Goal: Task Accomplishment & Management: Complete application form

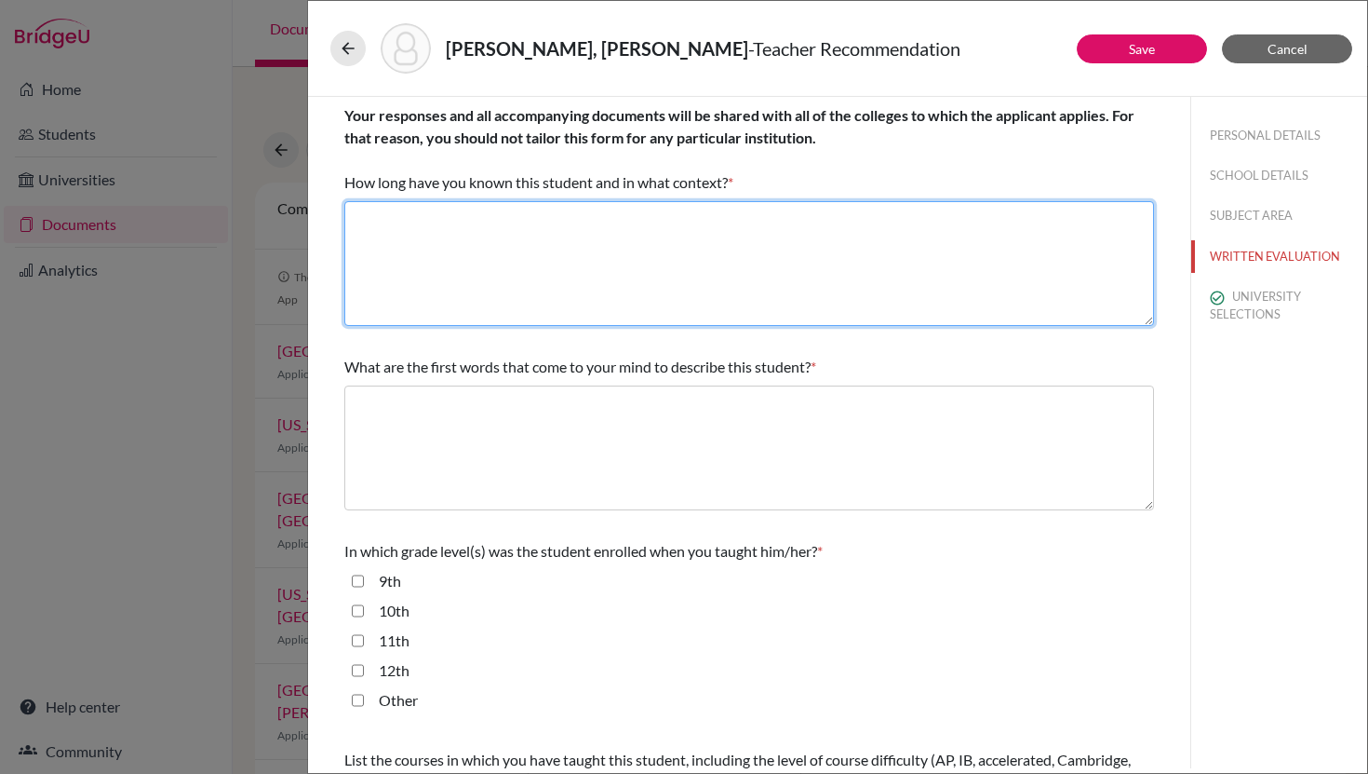
click at [454, 219] on textarea at bounding box center [749, 263] width 810 height 125
paste textarea "I have known [PERSON_NAME] since [DATE]. I was his AP Human Geography teacher, …"
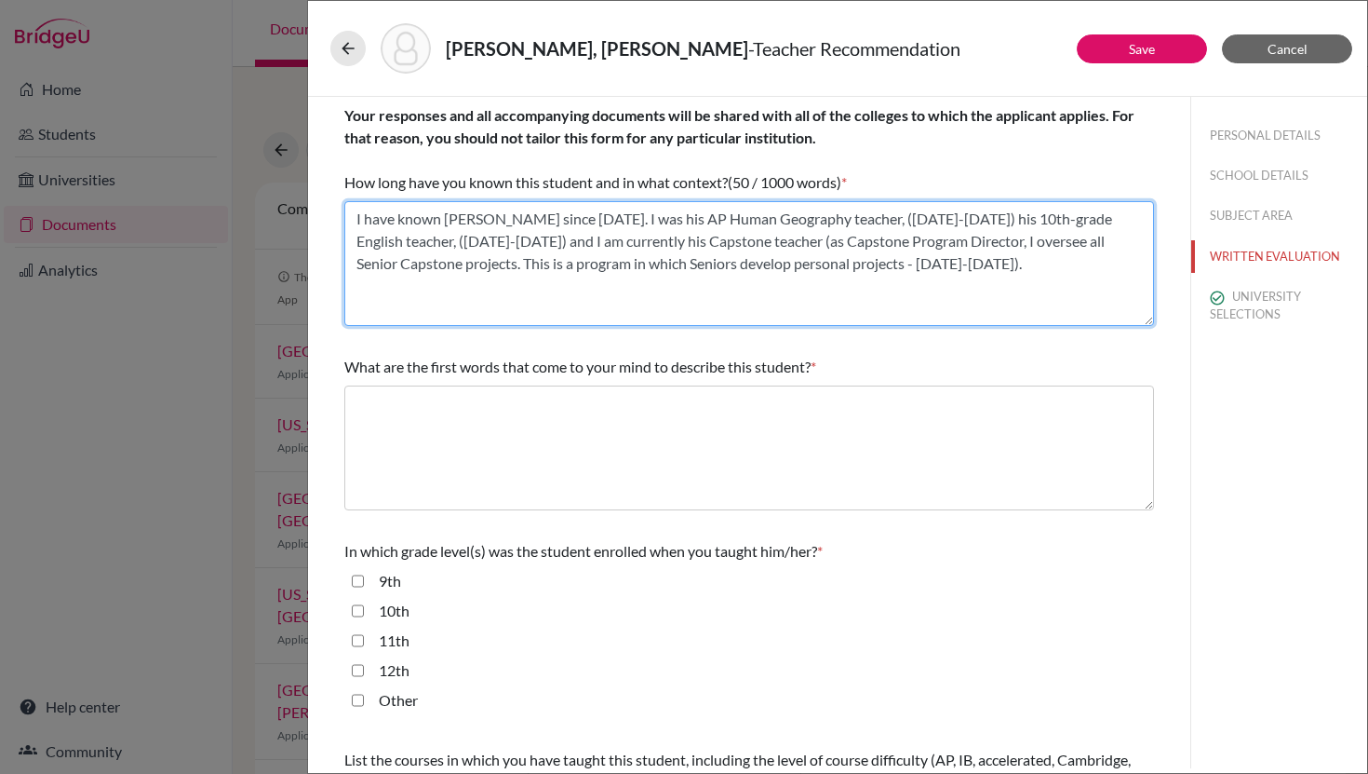
type textarea "I have known [PERSON_NAME] since [DATE]. I was his AP Human Geography teacher, …"
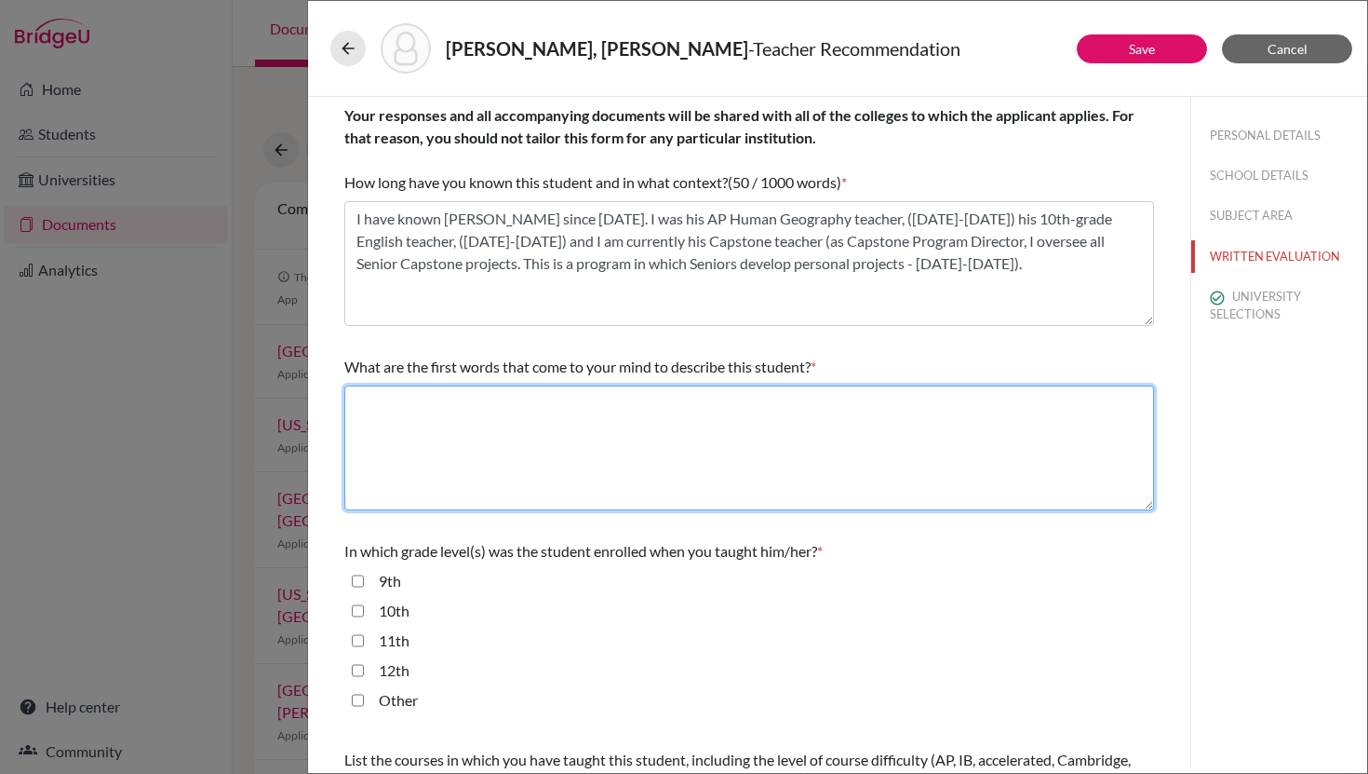
click at [489, 411] on textarea at bounding box center [749, 447] width 810 height 125
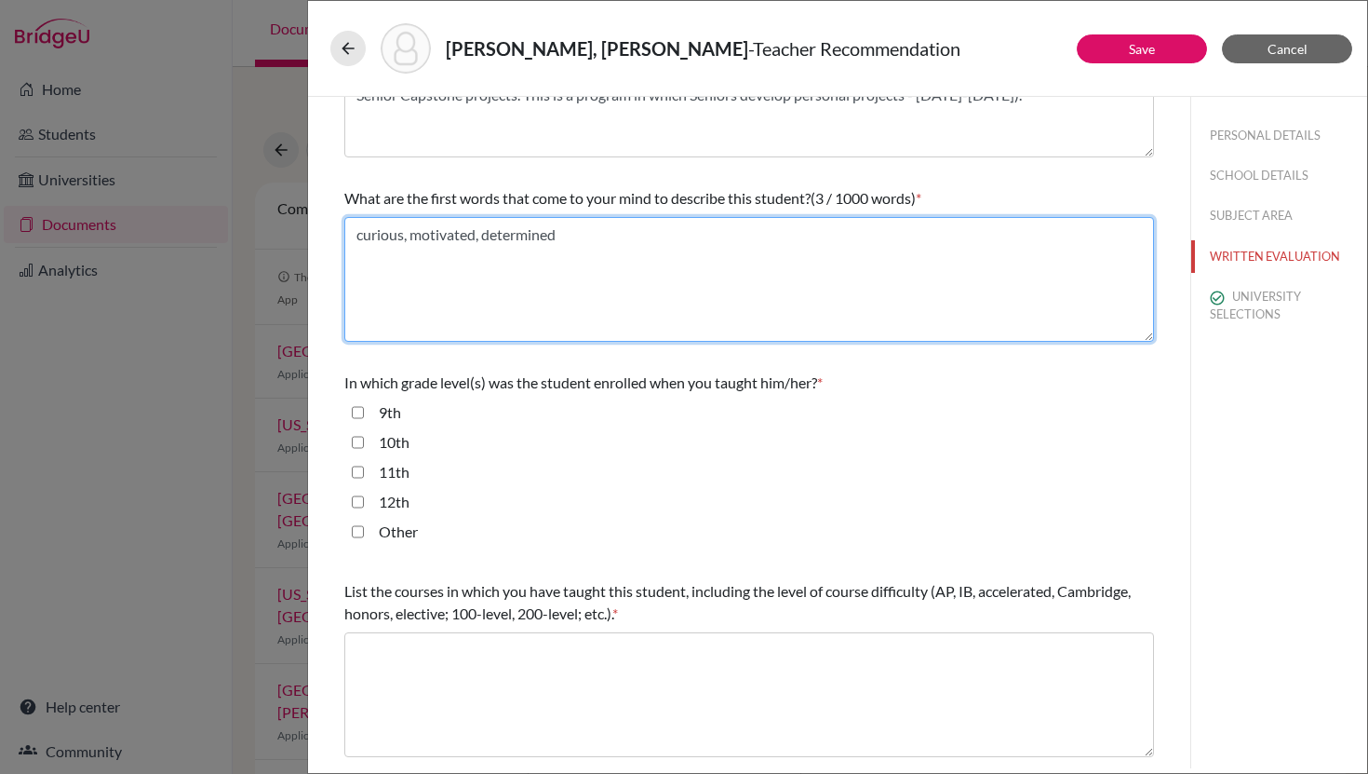
scroll to position [170, 0]
type textarea "curious, motivated, determined"
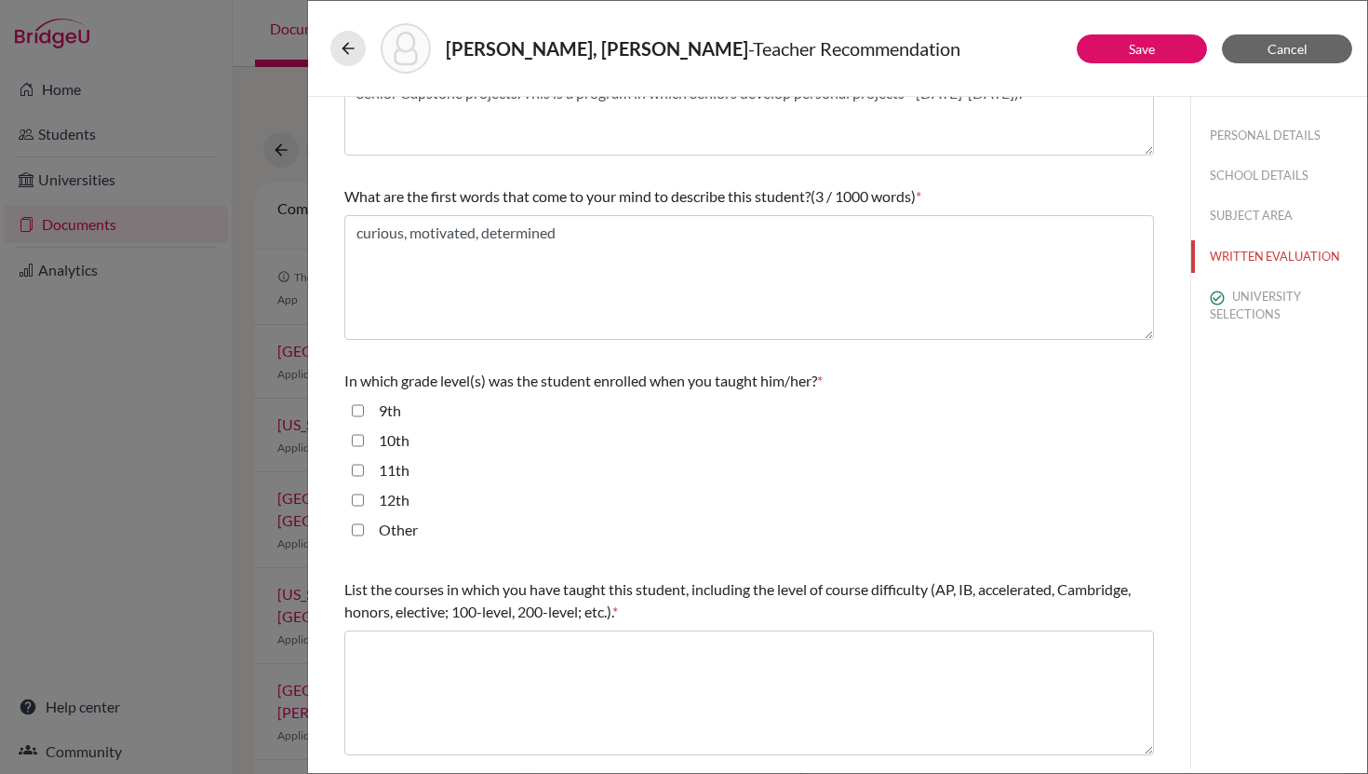
click at [359, 411] on input "9th" at bounding box center [358, 410] width 12 height 22
checkbox input "true"
click at [360, 443] on input "10th" at bounding box center [358, 440] width 12 height 22
checkbox input "true"
click at [360, 498] on input "12th" at bounding box center [358, 500] width 12 height 22
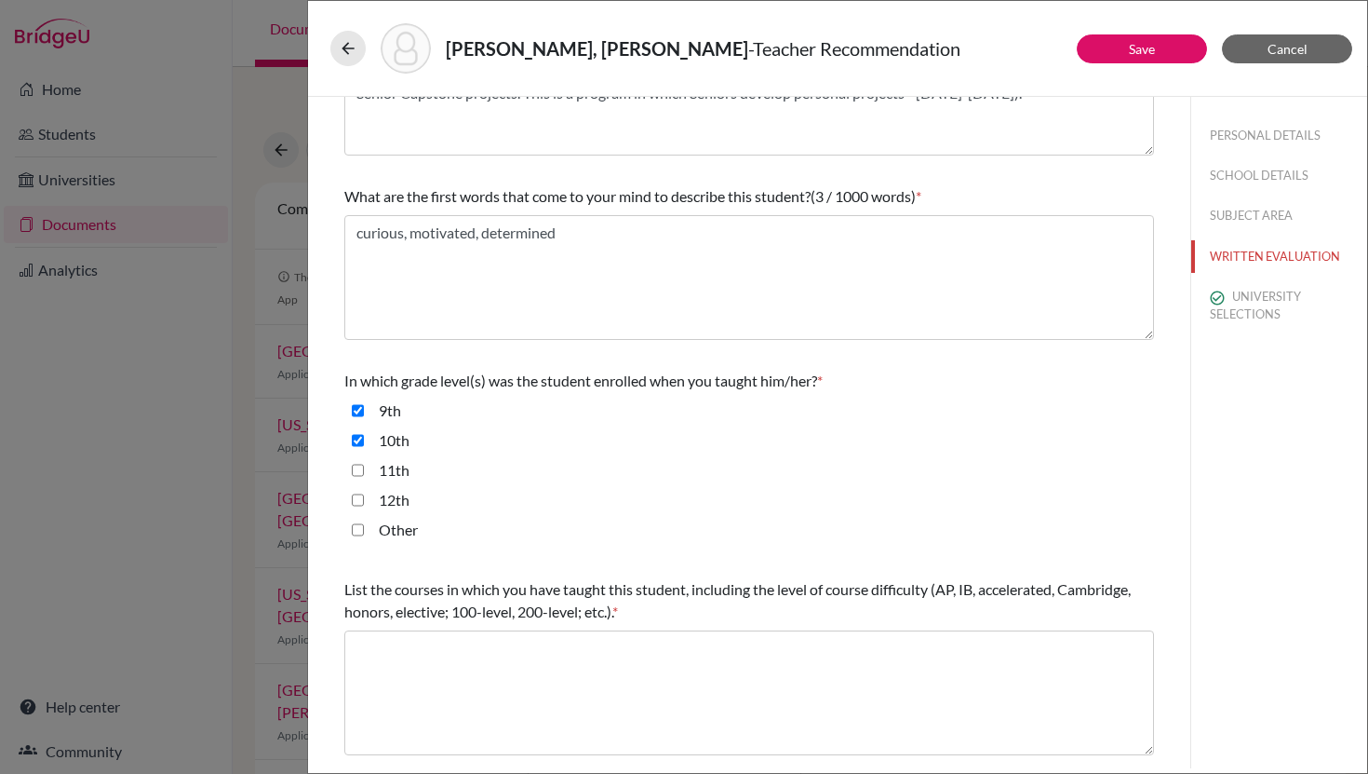
checkbox input "true"
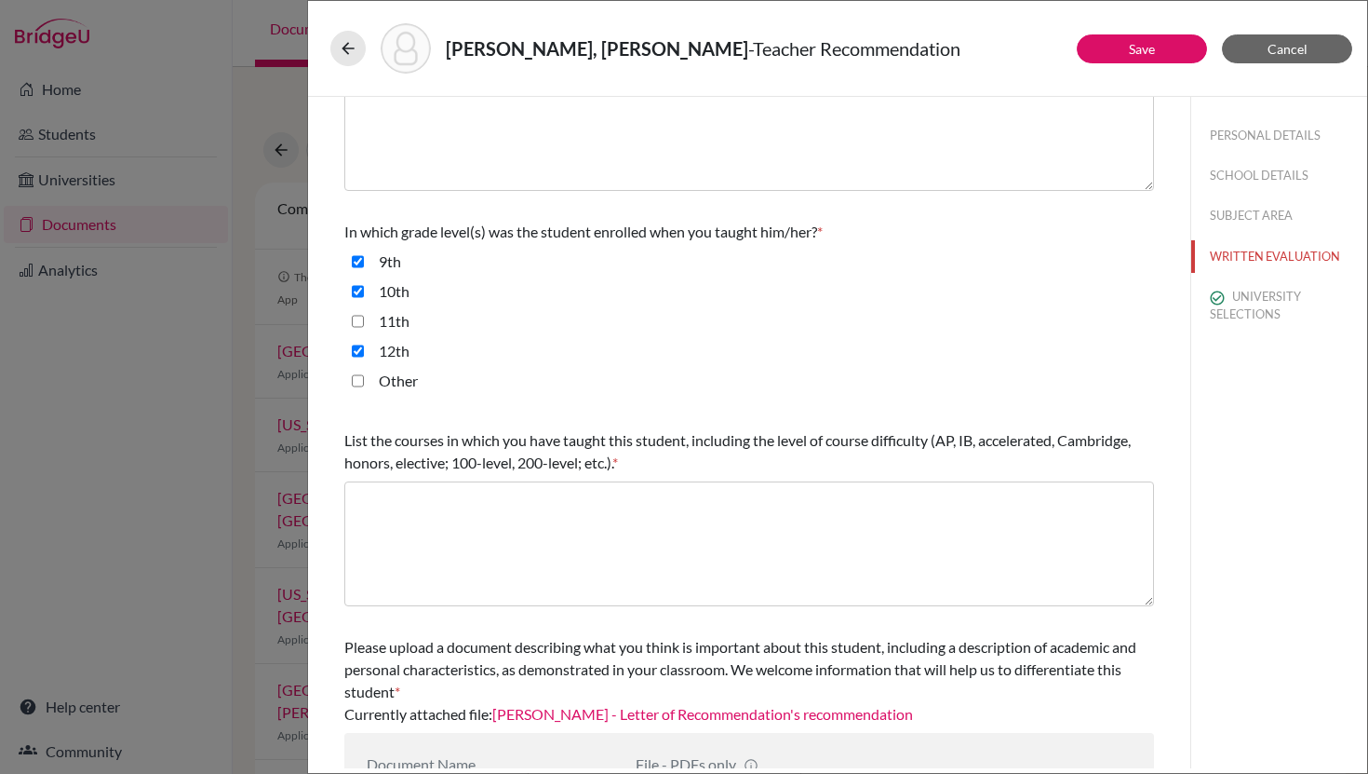
scroll to position [323, 0]
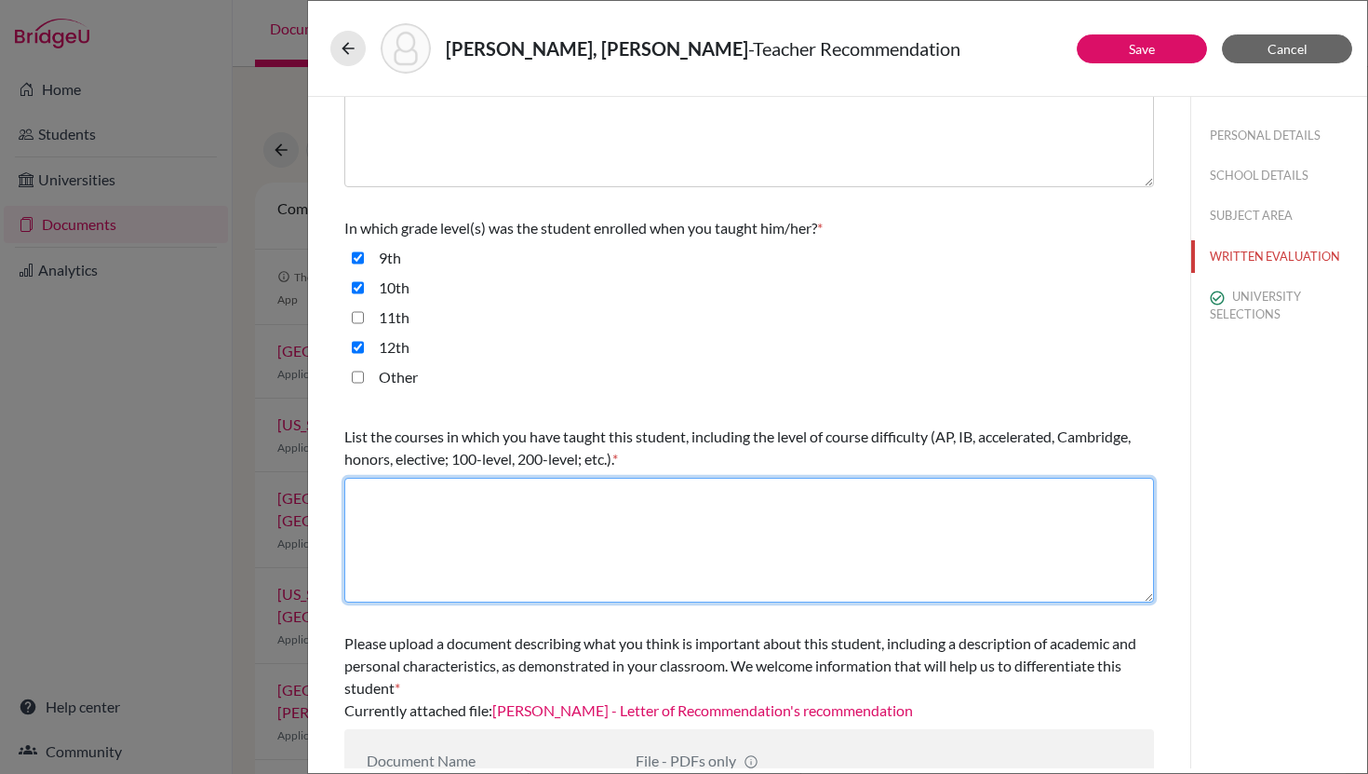
click at [391, 502] on textarea at bounding box center [749, 540] width 810 height 125
paste textarea "AP Human Geography 10th Grade English (honors) Capstone (core class)"
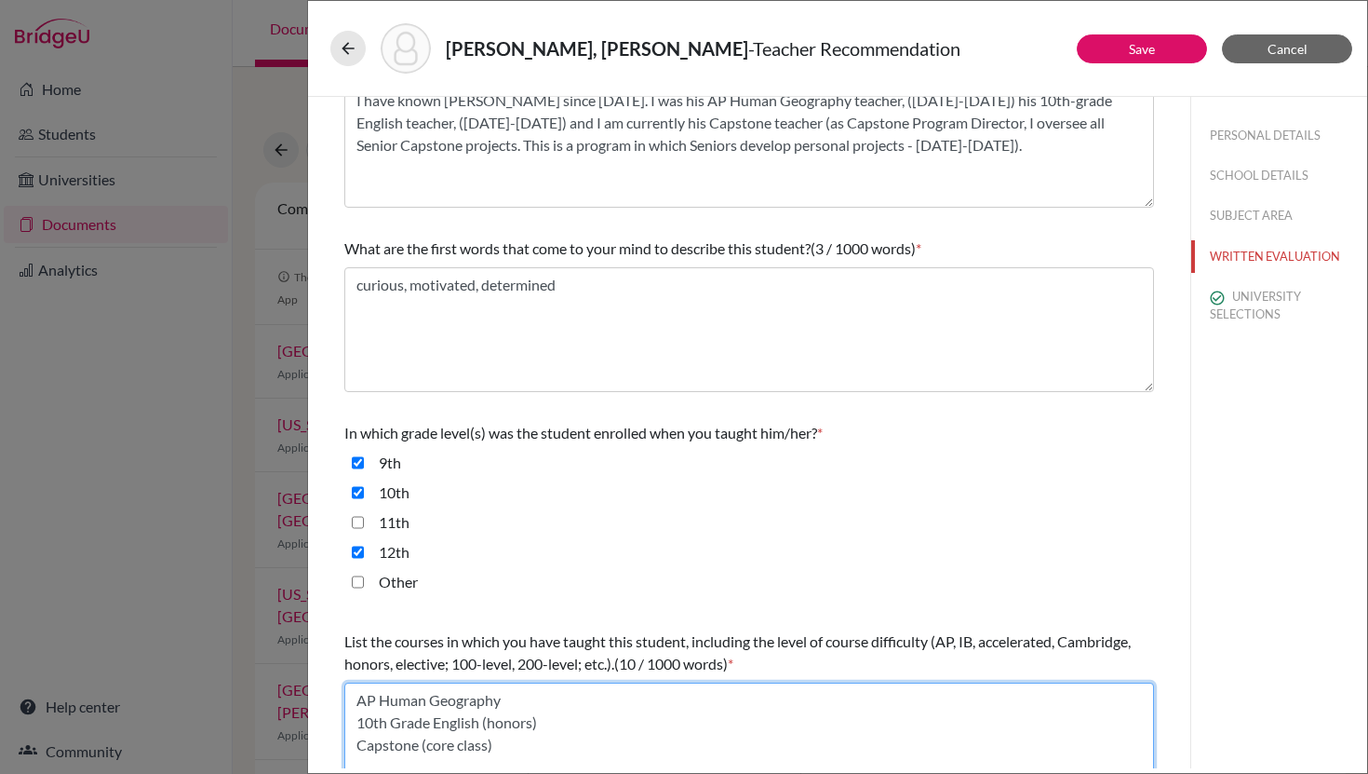
scroll to position [0, 0]
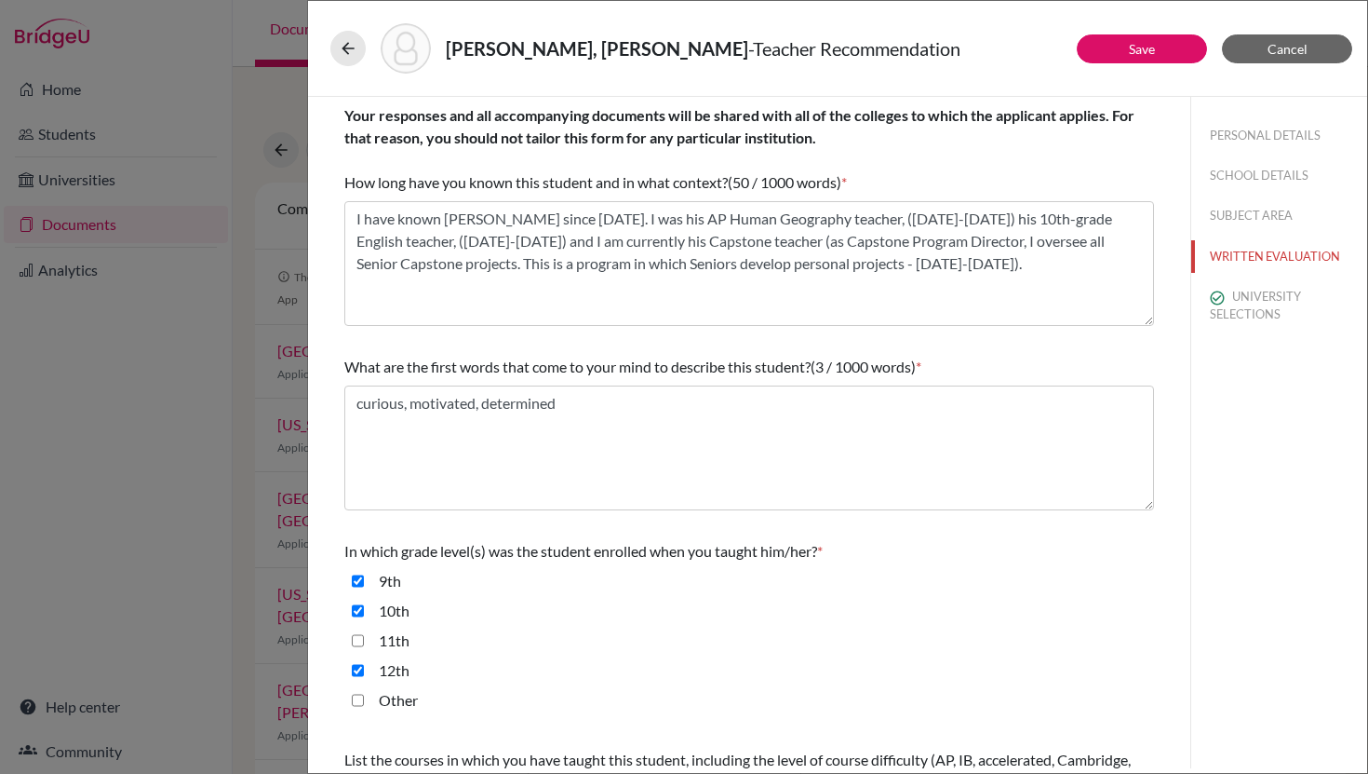
type textarea "AP Human Geography 10th Grade English (honors) Capstone (core class)"
click at [1266, 214] on button "SUBJECT AREA" at bounding box center [1280, 215] width 176 height 33
select select "5"
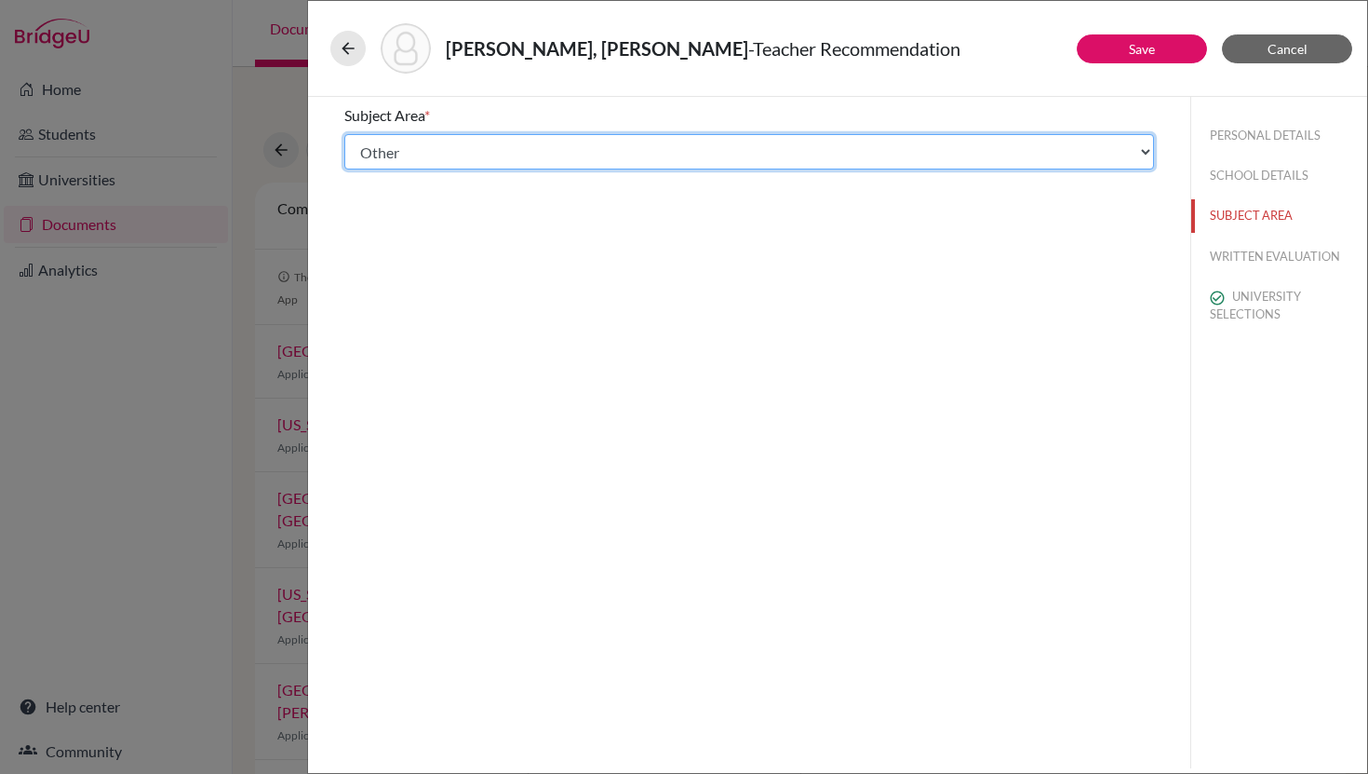
click at [676, 157] on select "Select... Math English Science World Language Social Studies Other Computer Sci…" at bounding box center [749, 151] width 810 height 35
click at [344, 134] on select "Select... Math English Science World Language Social Studies Other Computer Sci…" at bounding box center [749, 151] width 810 height 35
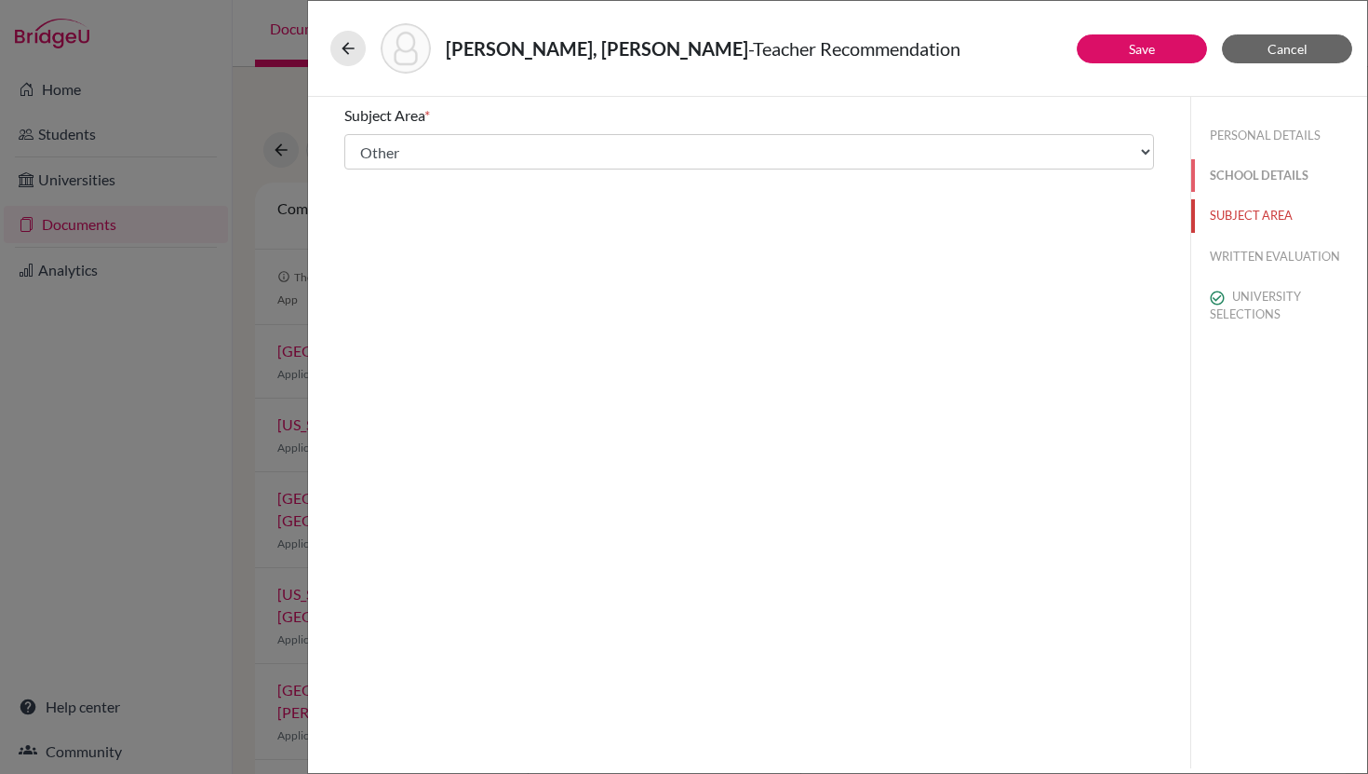
click at [1224, 173] on button "SCHOOL DETAILS" at bounding box center [1280, 175] width 176 height 33
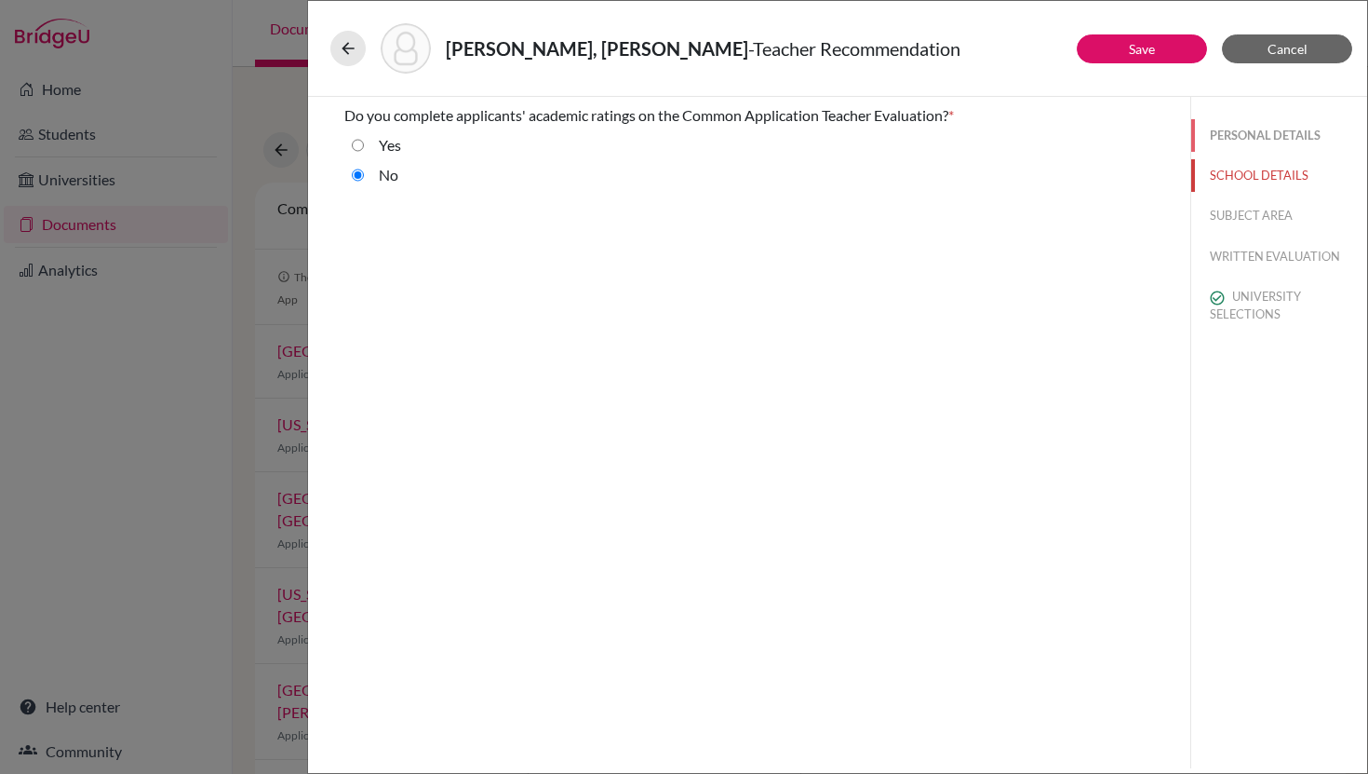
click at [1236, 128] on button "PERSONAL DETAILS" at bounding box center [1280, 135] width 176 height 33
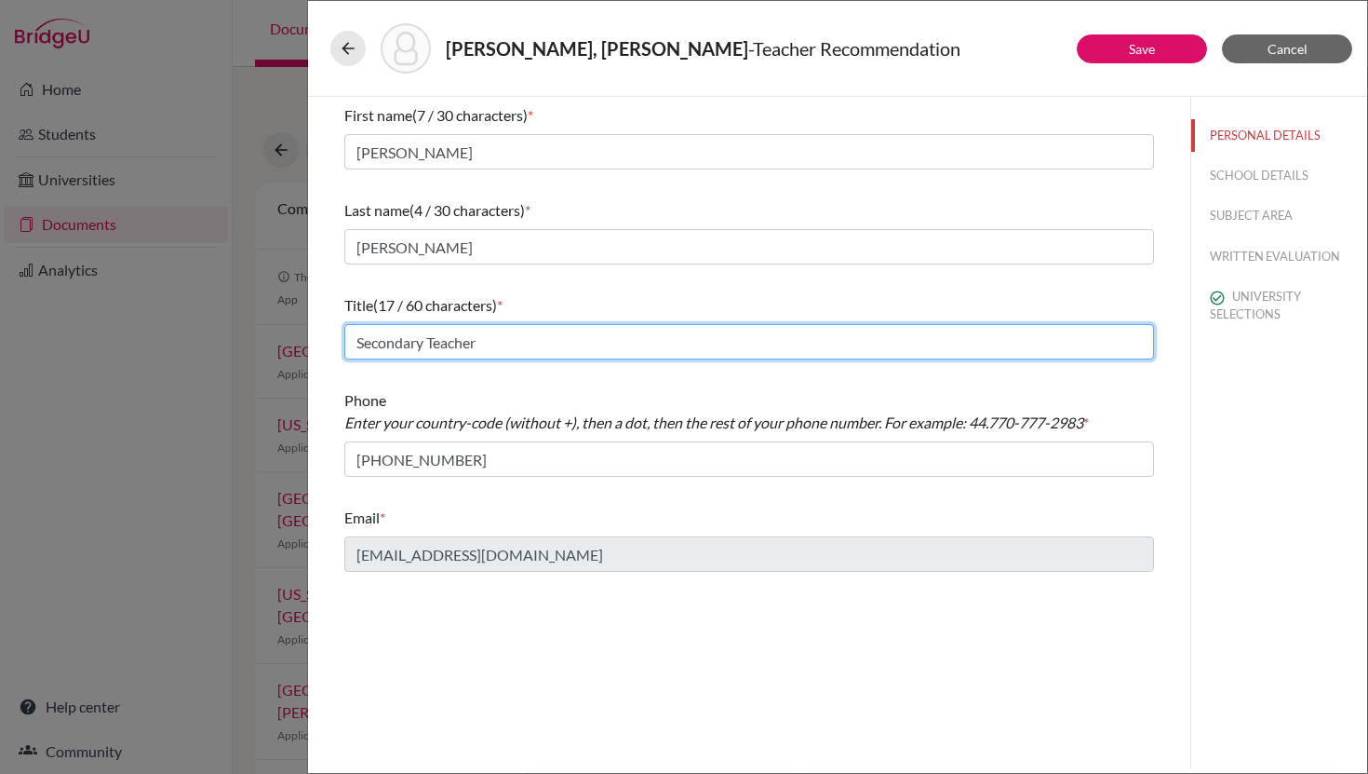
drag, startPoint x: 522, startPoint y: 345, endPoint x: 319, endPoint y: 339, distance: 203.0
click at [319, 339] on div "First name (7 / 30 characters) * [PERSON_NAME] Last name (4 / 30 characters) * …" at bounding box center [749, 432] width 883 height 671
type input "Capstone and Internship Program Director"
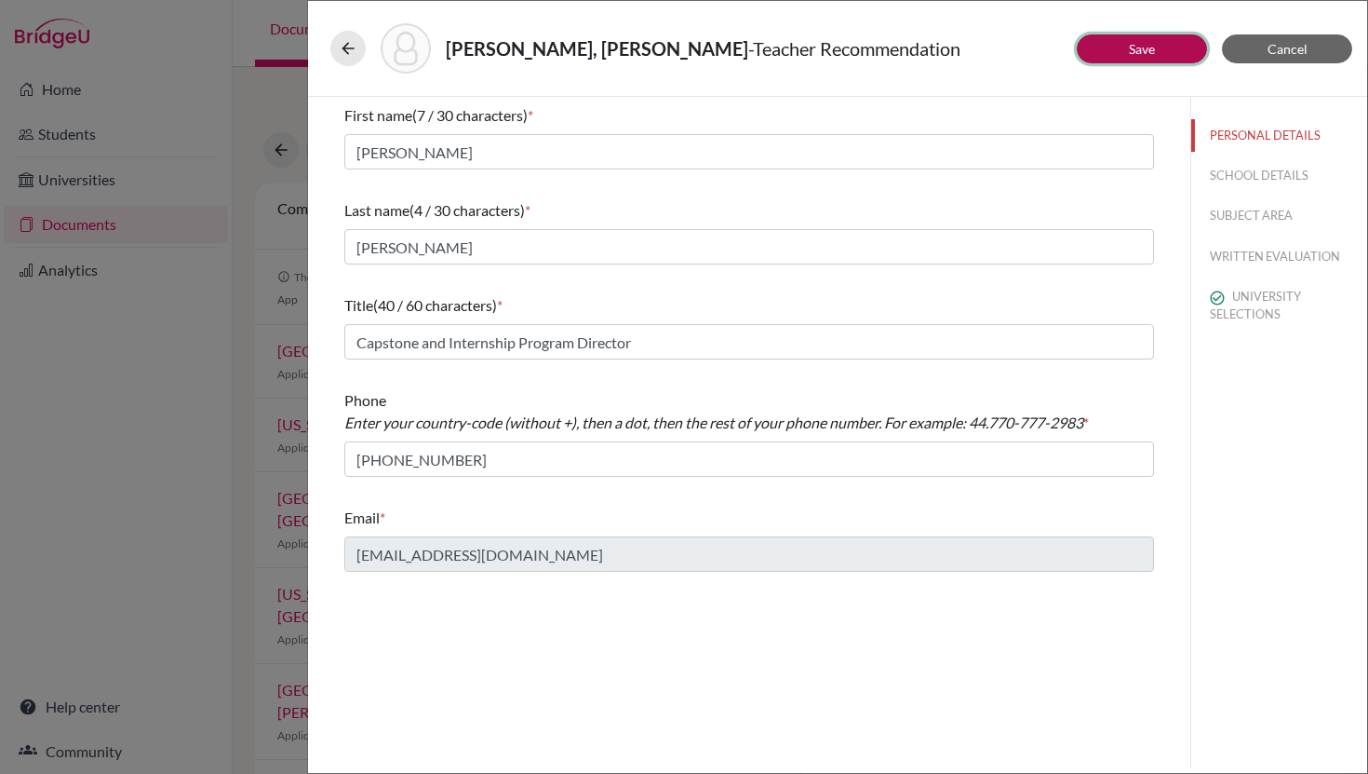
click at [1127, 46] on button "Save" at bounding box center [1142, 48] width 130 height 29
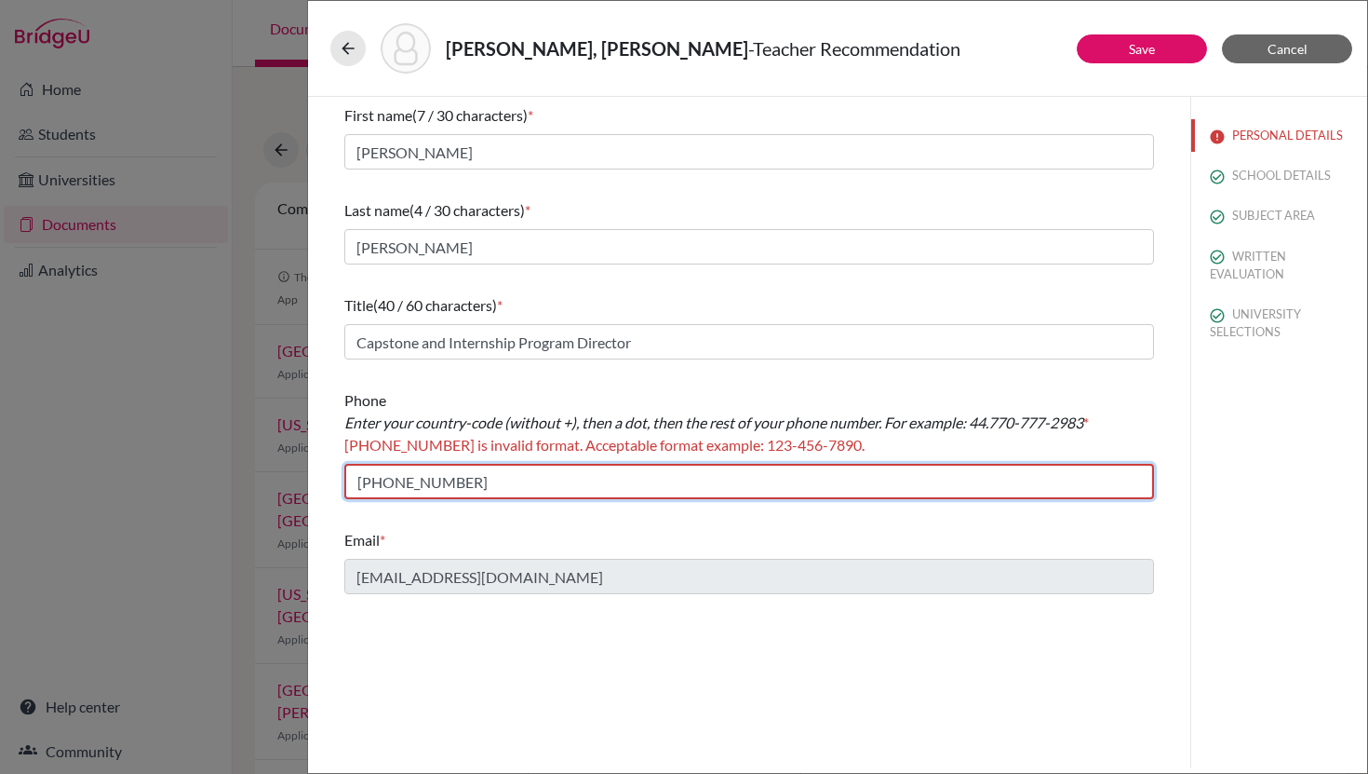
click at [495, 483] on input "[PHONE_NUMBER]" at bounding box center [749, 481] width 810 height 35
click at [520, 486] on input "[PHONE_NUMBER]" at bounding box center [749, 481] width 810 height 35
click at [356, 485] on input "[PHONE_NUMBER]" at bounding box center [749, 481] width 810 height 35
click at [421, 483] on input "[PHONE_NUMBER]" at bounding box center [749, 481] width 810 height 35
click at [367, 482] on input "[PHONE_NUMBER]" at bounding box center [749, 481] width 810 height 35
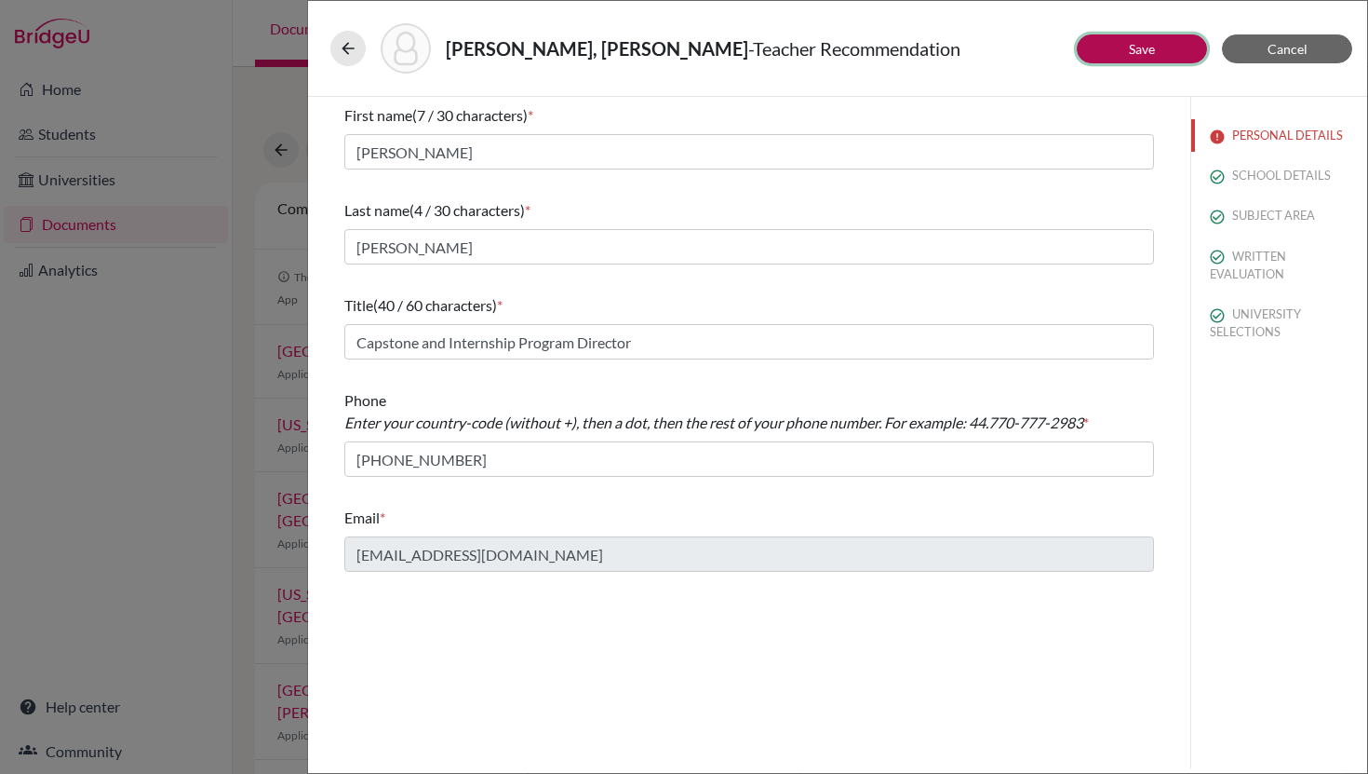
click at [1149, 56] on link "Save" at bounding box center [1142, 49] width 26 height 16
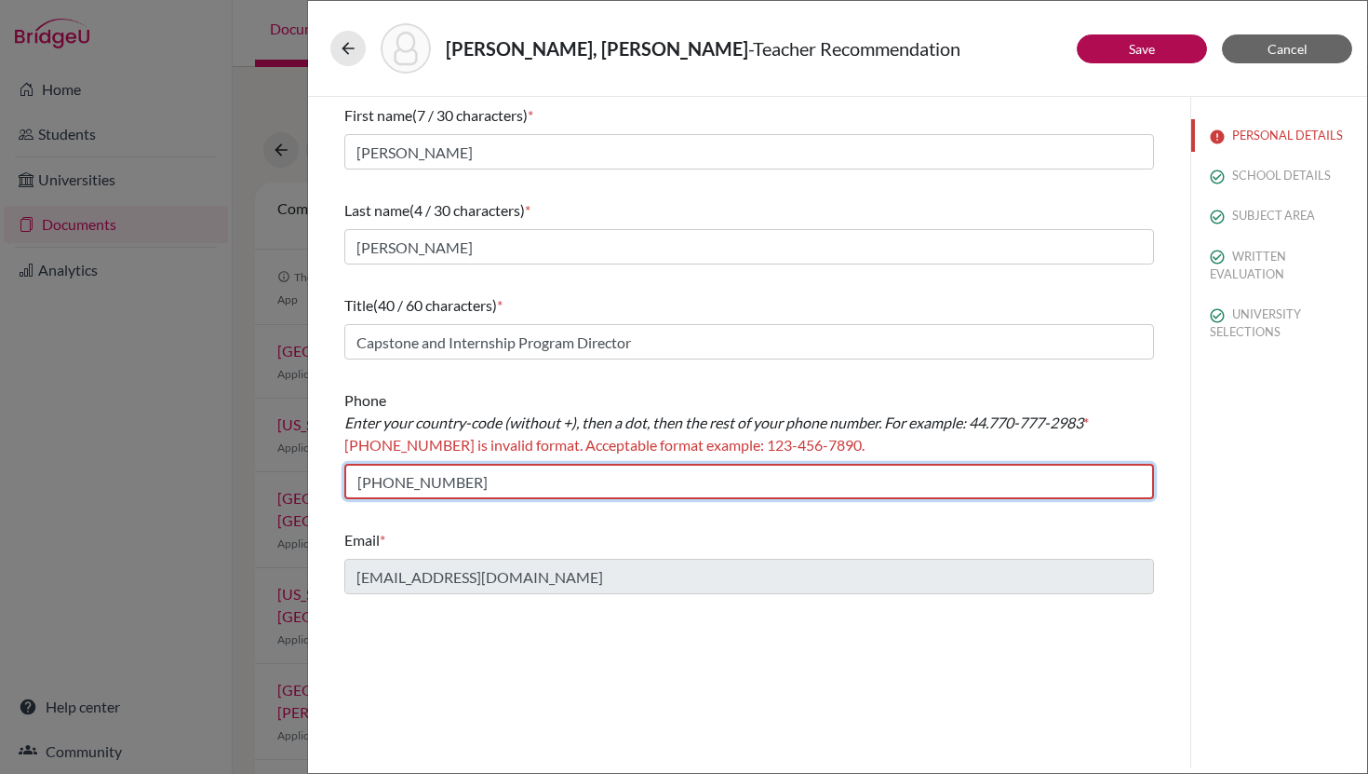
click at [384, 484] on input "[PHONE_NUMBER]" at bounding box center [749, 481] width 810 height 35
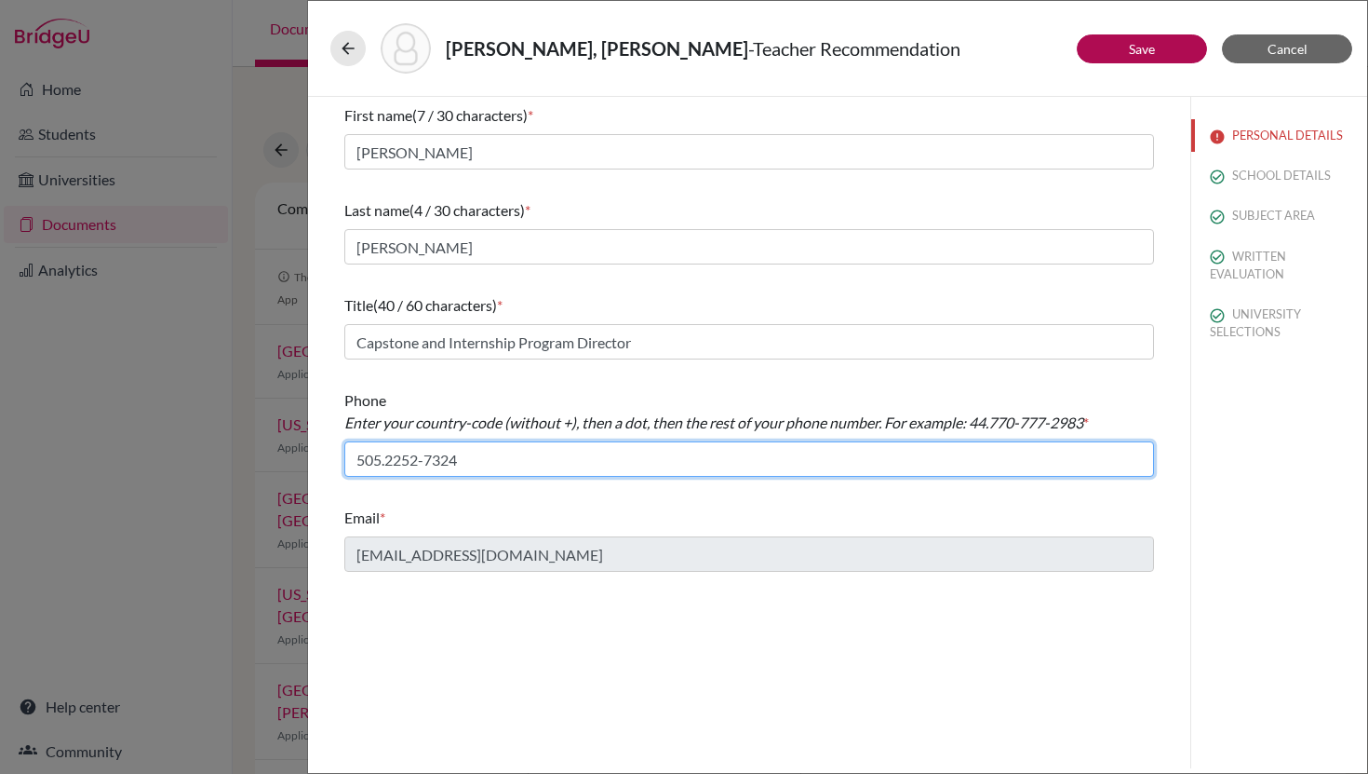
type input "505.2252-7324"
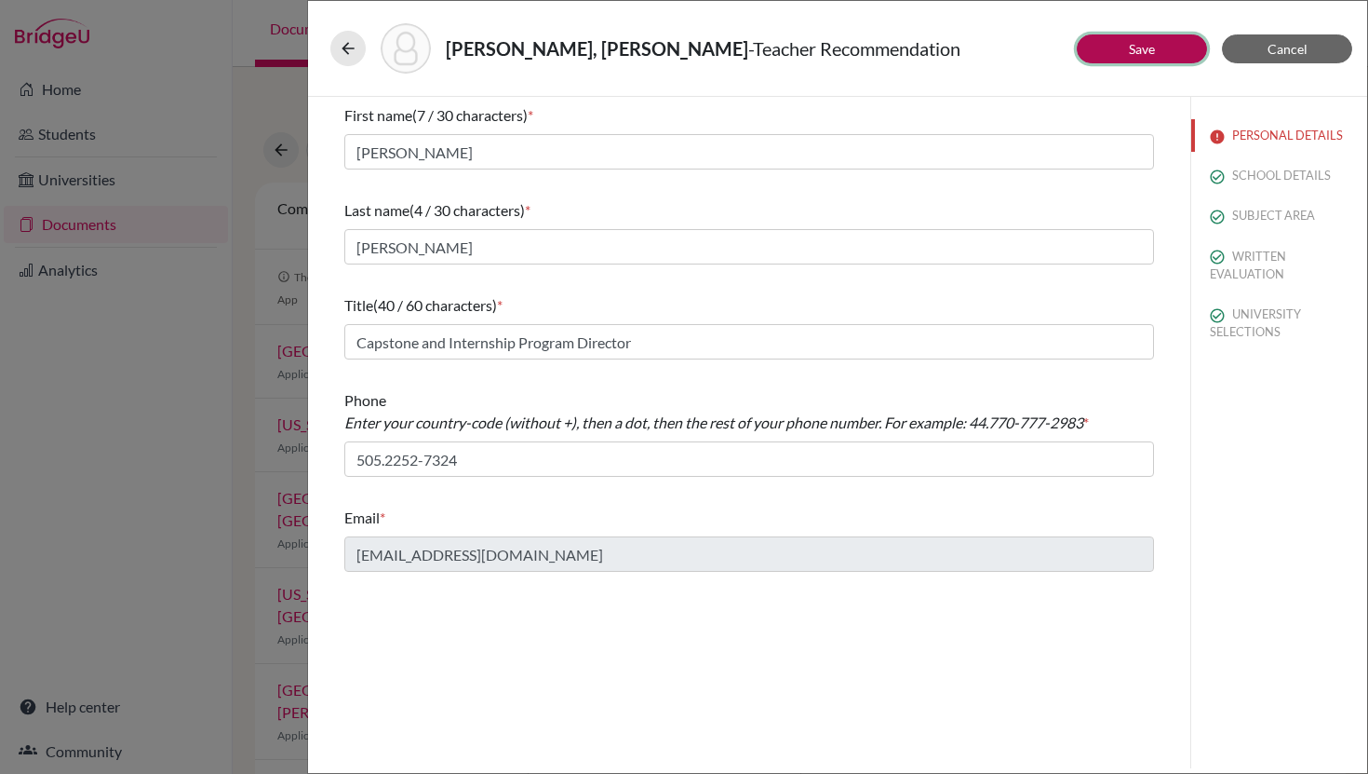
click at [1143, 50] on link "Save" at bounding box center [1142, 49] width 26 height 16
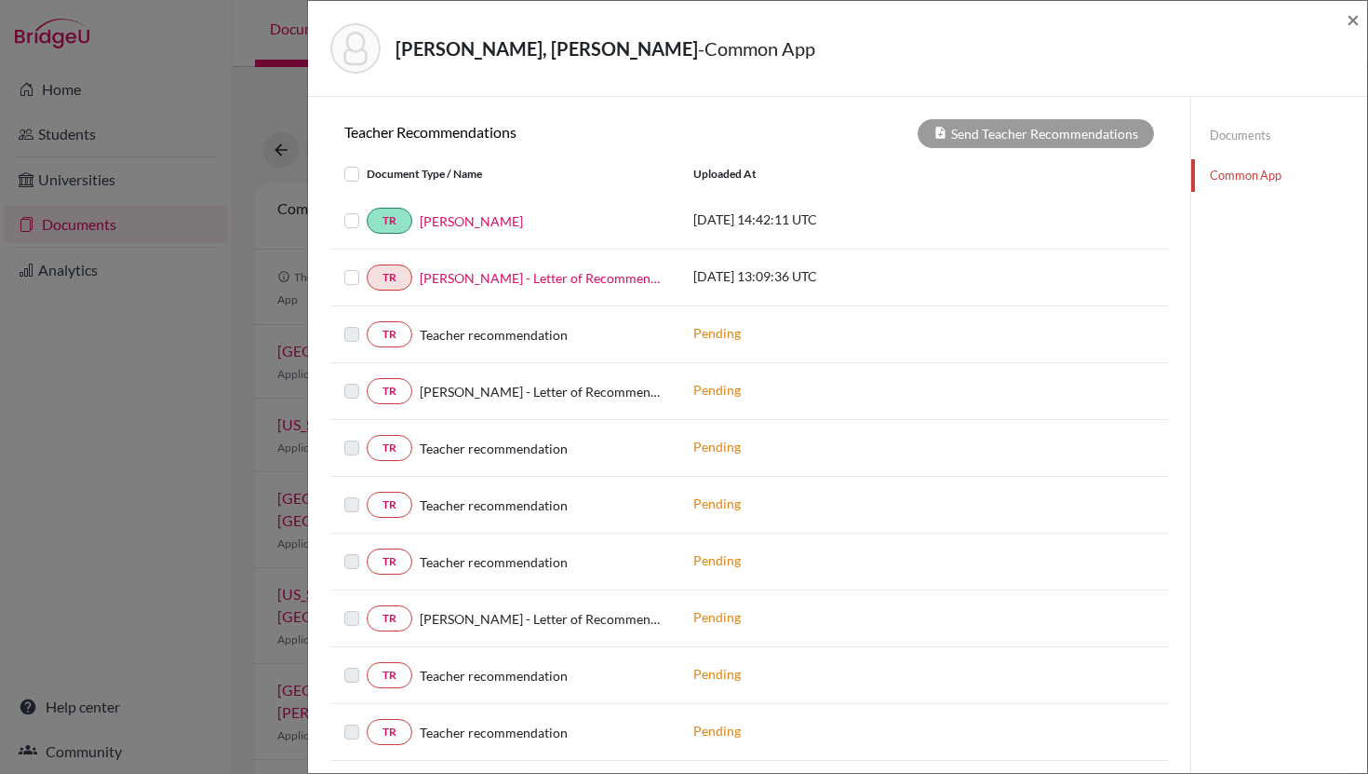
scroll to position [269, 0]
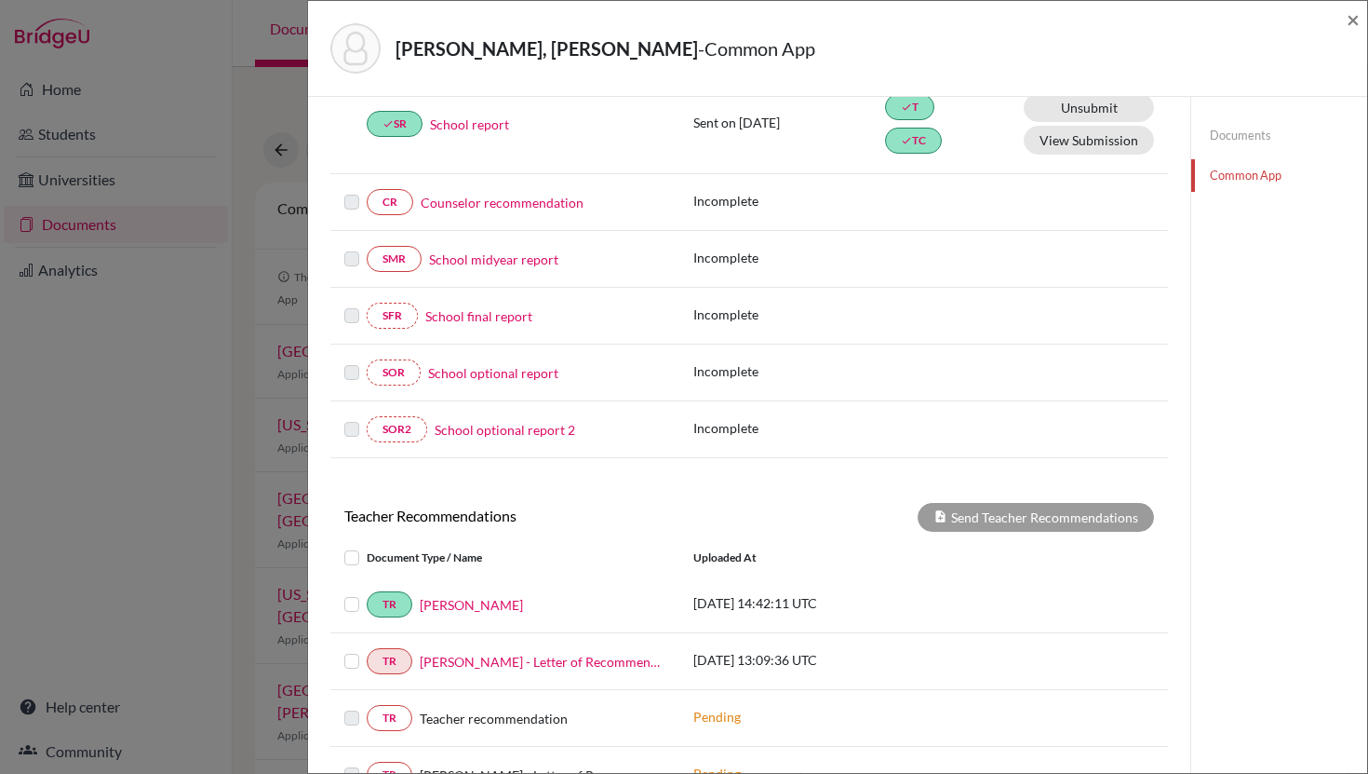
click at [367, 650] on label at bounding box center [367, 650] width 0 height 0
click at [0, 0] on input "checkbox" at bounding box center [0, 0] width 0 height 0
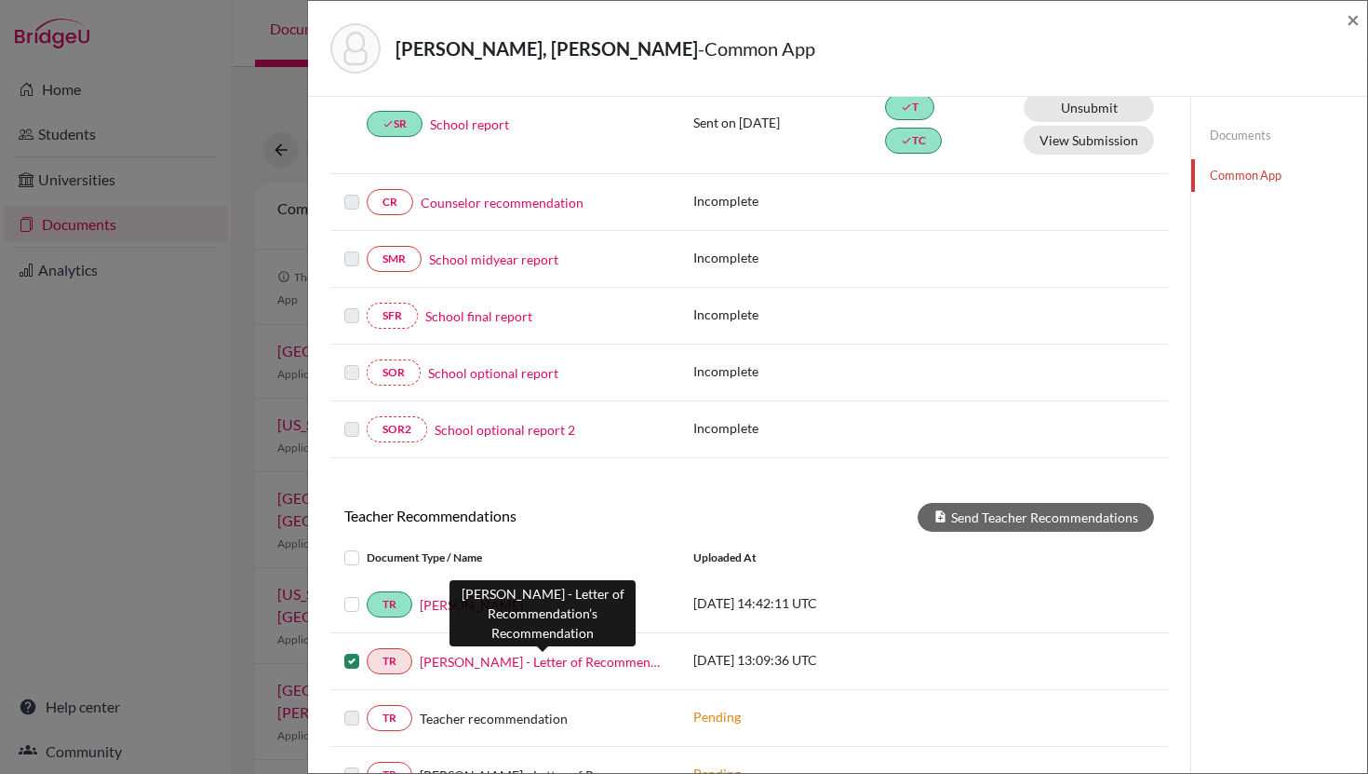
click at [554, 663] on link "[PERSON_NAME] - Letter of Recommendation" at bounding box center [543, 662] width 246 height 20
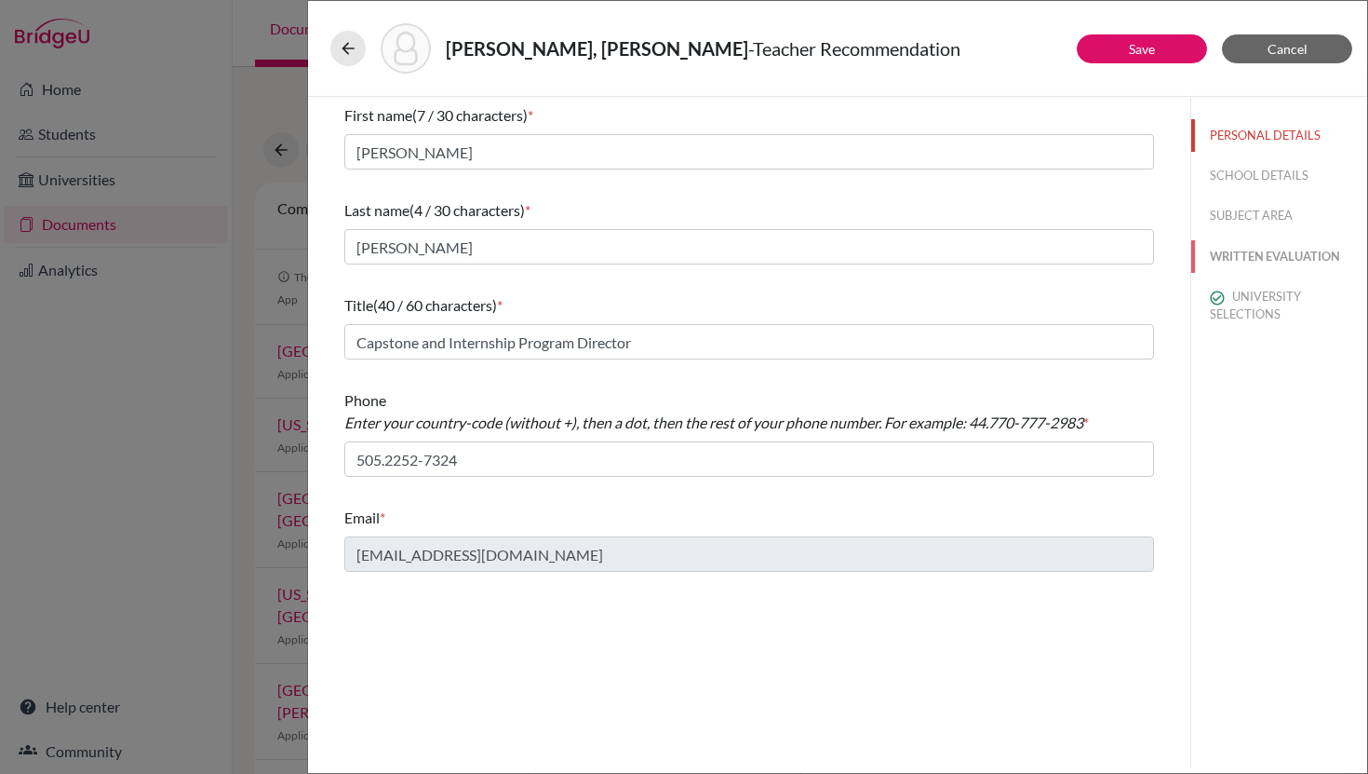
click at [1260, 255] on button "WRITTEN EVALUATION" at bounding box center [1280, 256] width 176 height 33
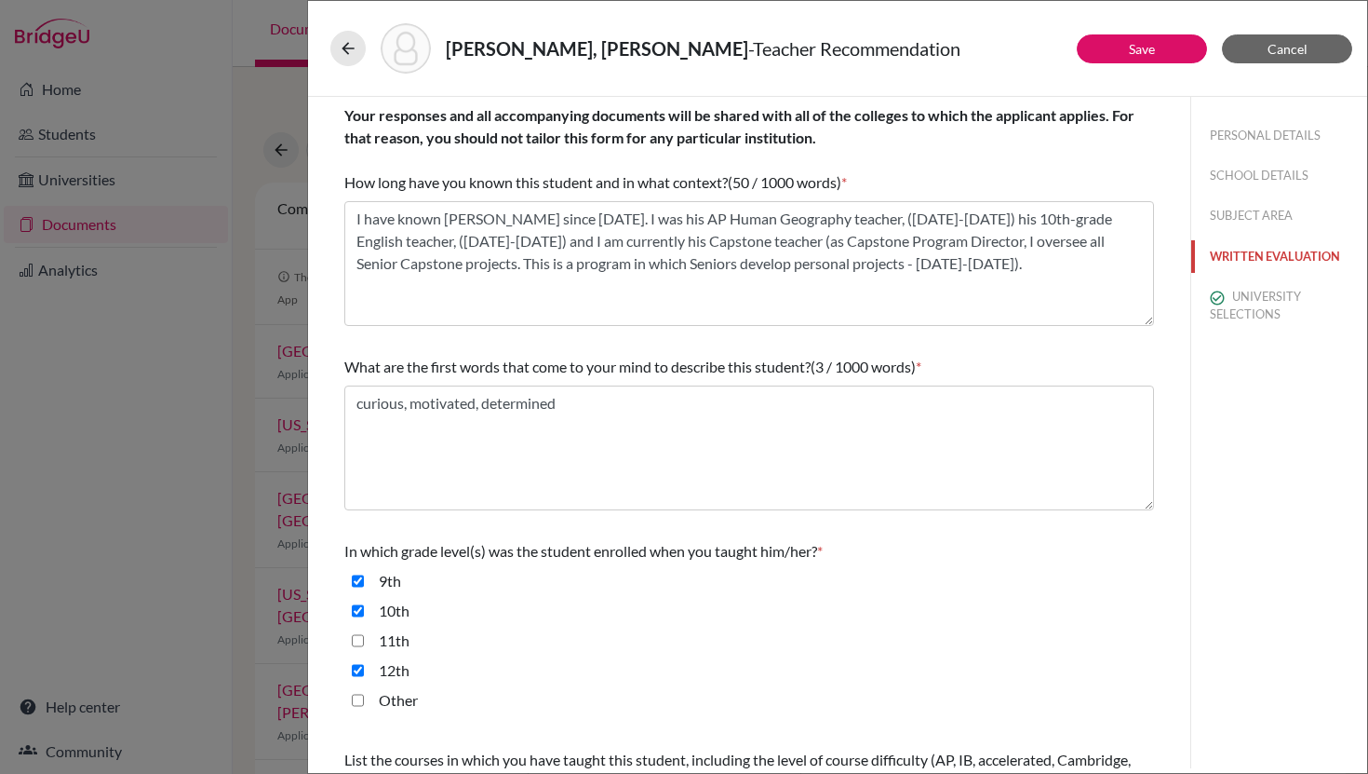
scroll to position [404, 0]
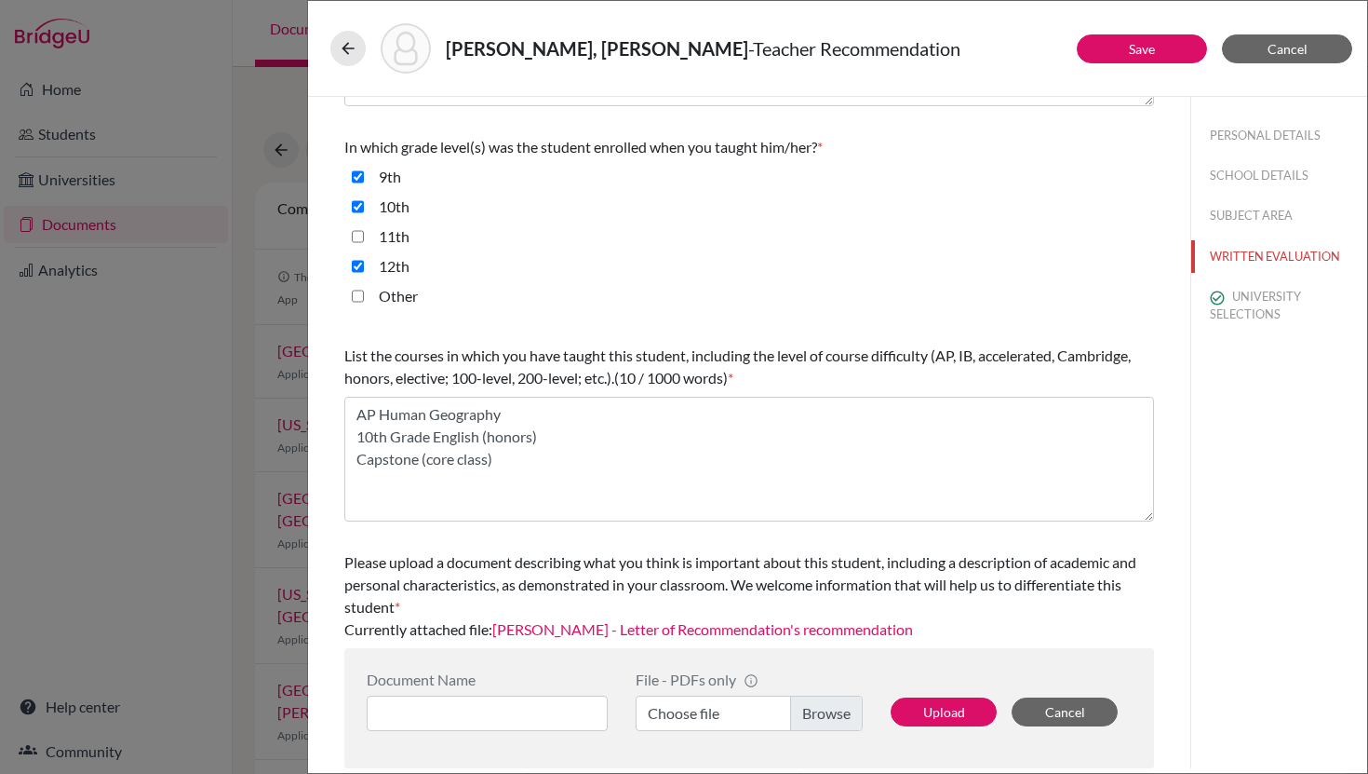
click at [666, 630] on link "[PERSON_NAME] - Letter of Recommendation's recommendation" at bounding box center [702, 629] width 421 height 18
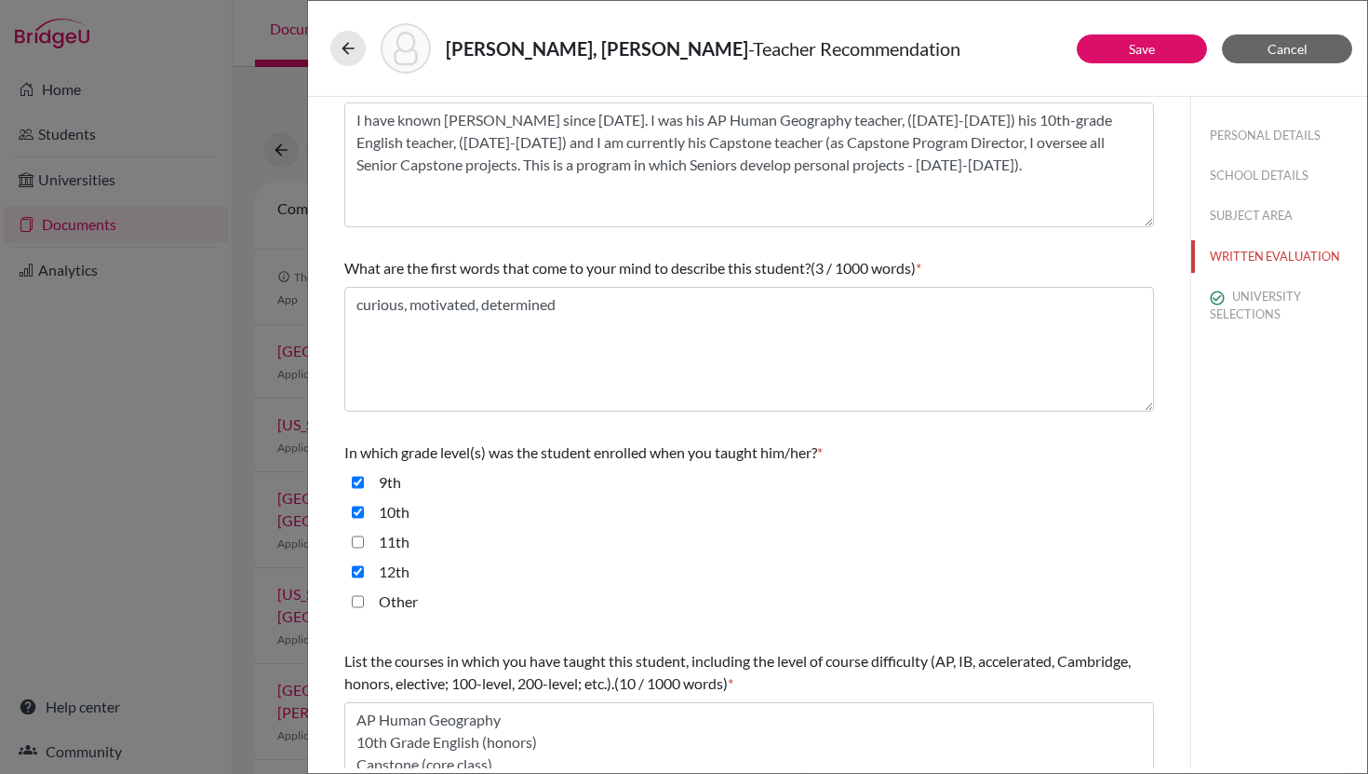
scroll to position [0, 0]
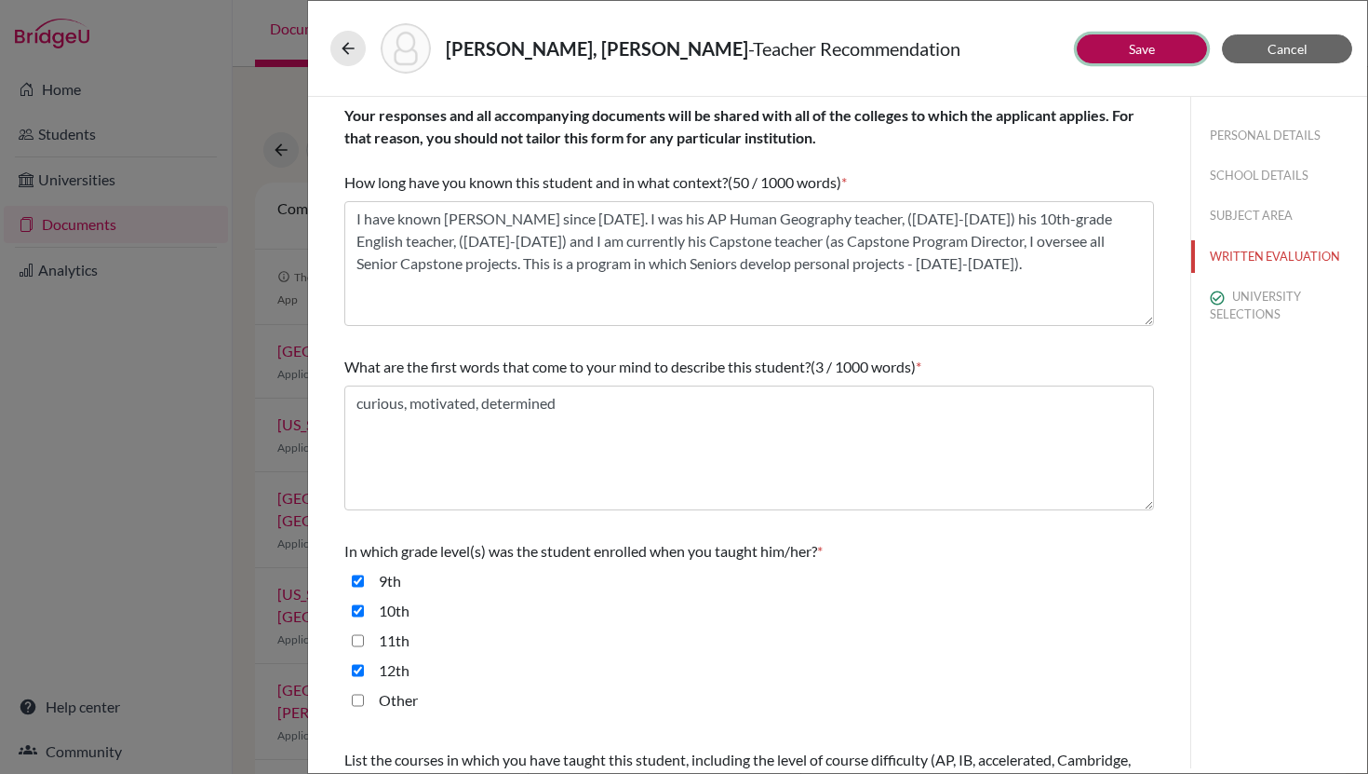
click at [1141, 41] on link "Save" at bounding box center [1142, 49] width 26 height 16
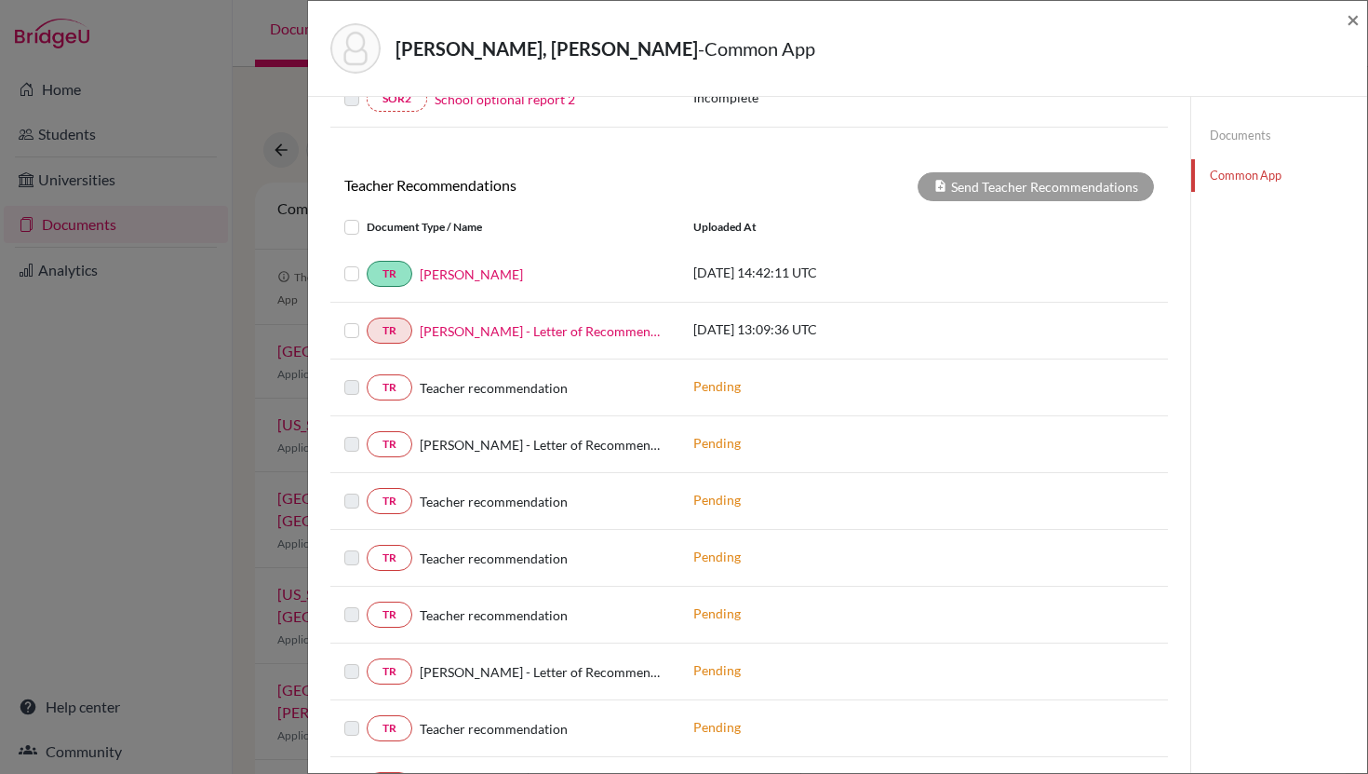
scroll to position [549, 0]
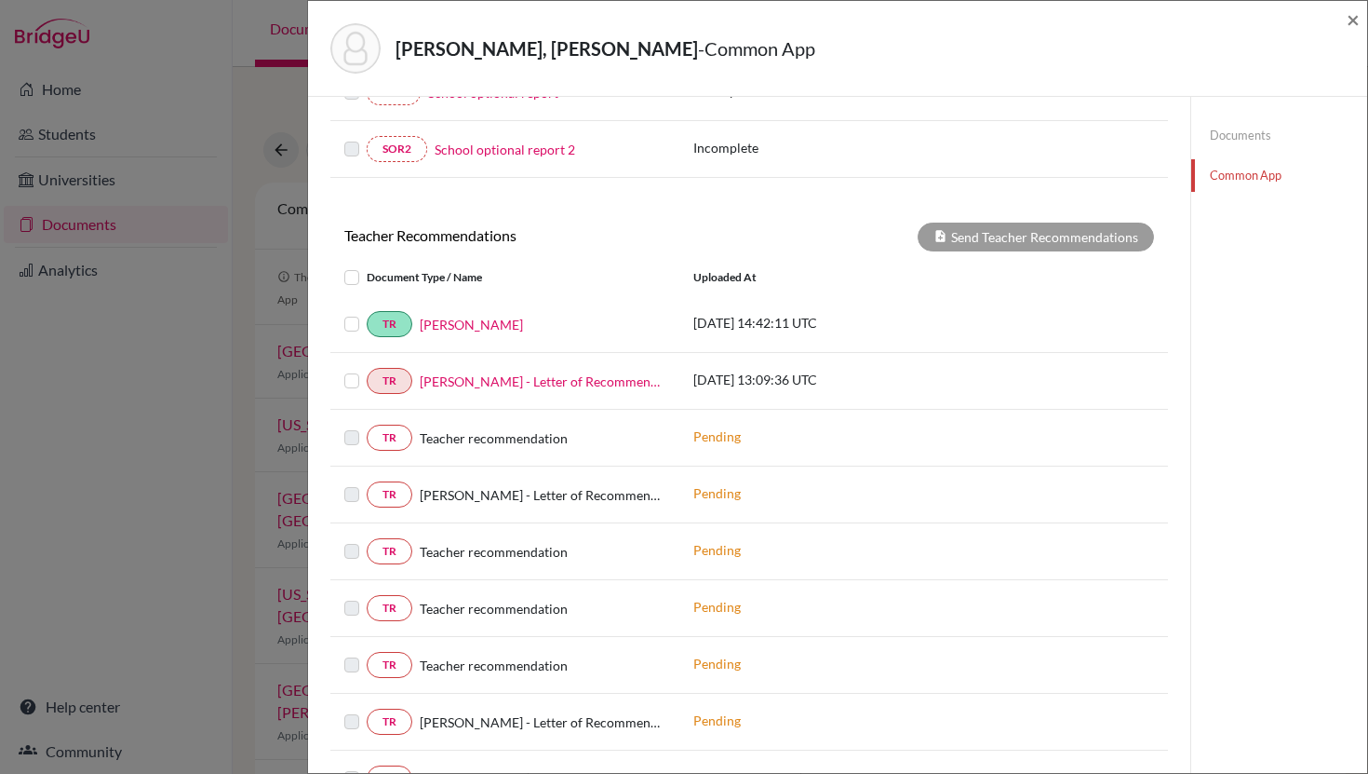
click at [367, 370] on label at bounding box center [367, 370] width 0 height 0
click at [0, 0] on input "checkbox" at bounding box center [0, 0] width 0 height 0
click at [1009, 236] on button "Send Teacher Recommendations" at bounding box center [1036, 236] width 236 height 29
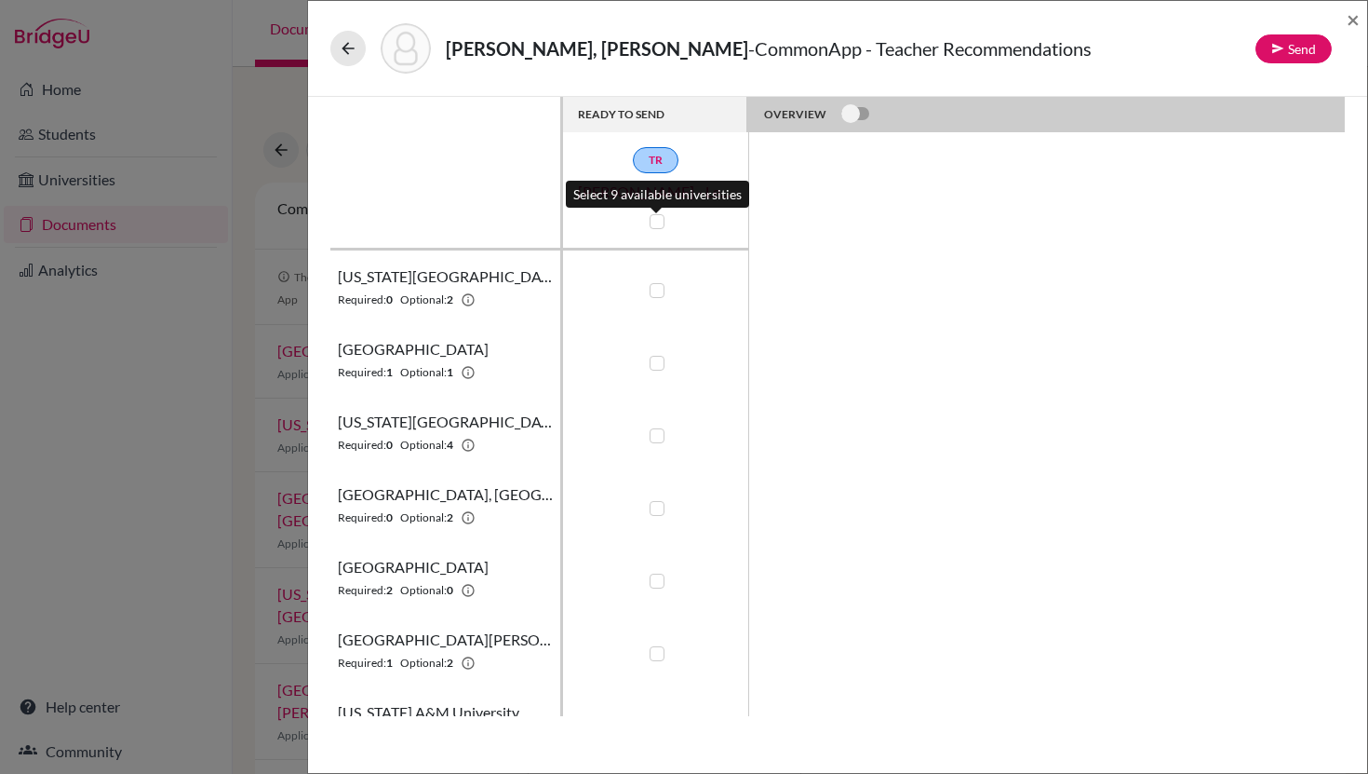
click at [658, 219] on label at bounding box center [657, 221] width 15 height 15
click at [658, 219] on input "checkbox" at bounding box center [652, 219] width 15 height 19
checkbox input "true"
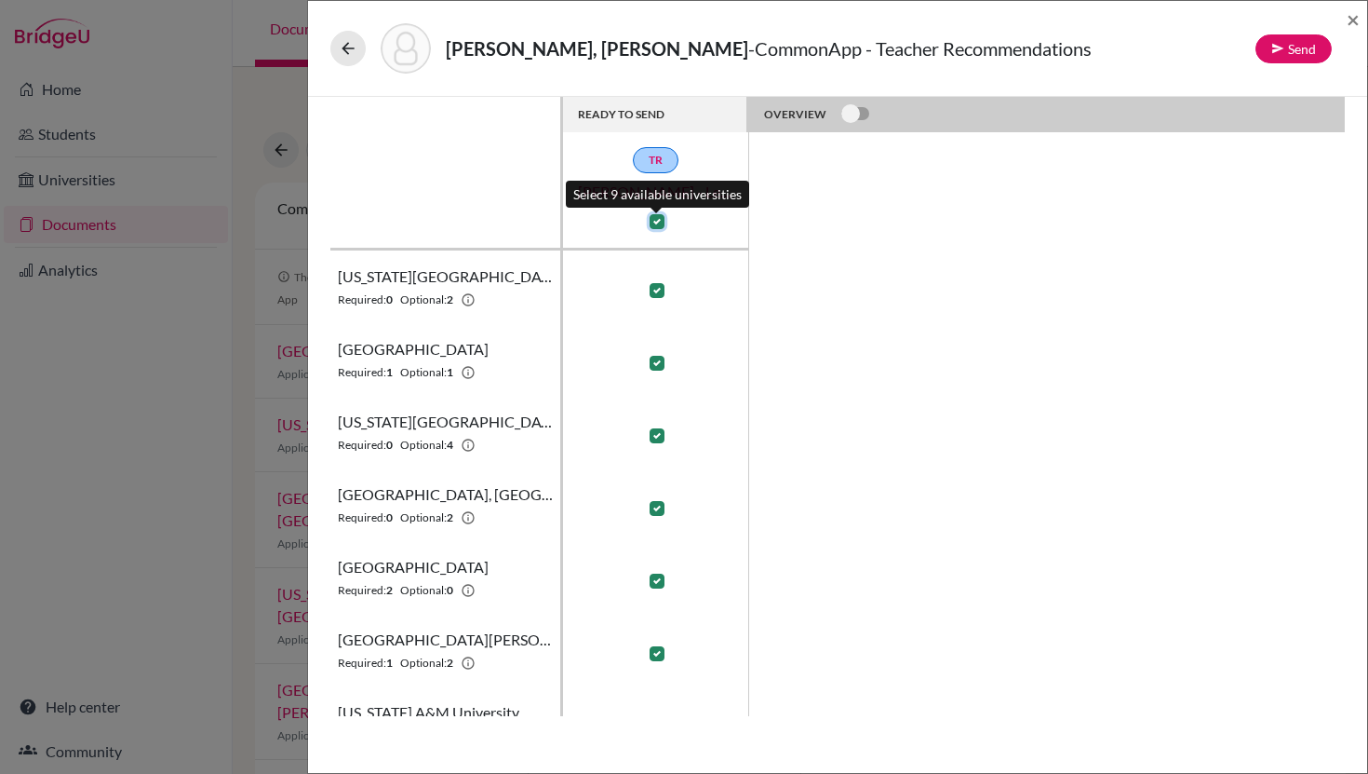
checkbox input "true"
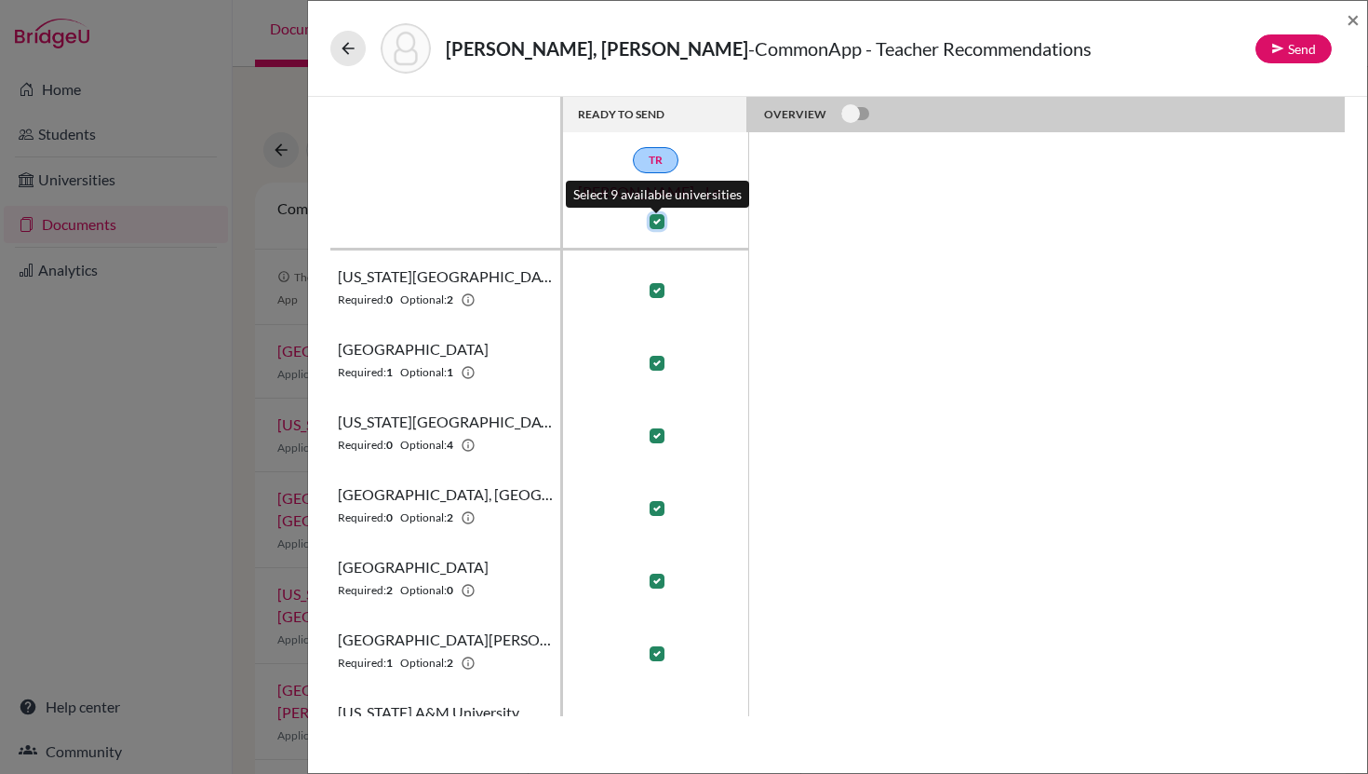
checkbox input "true"
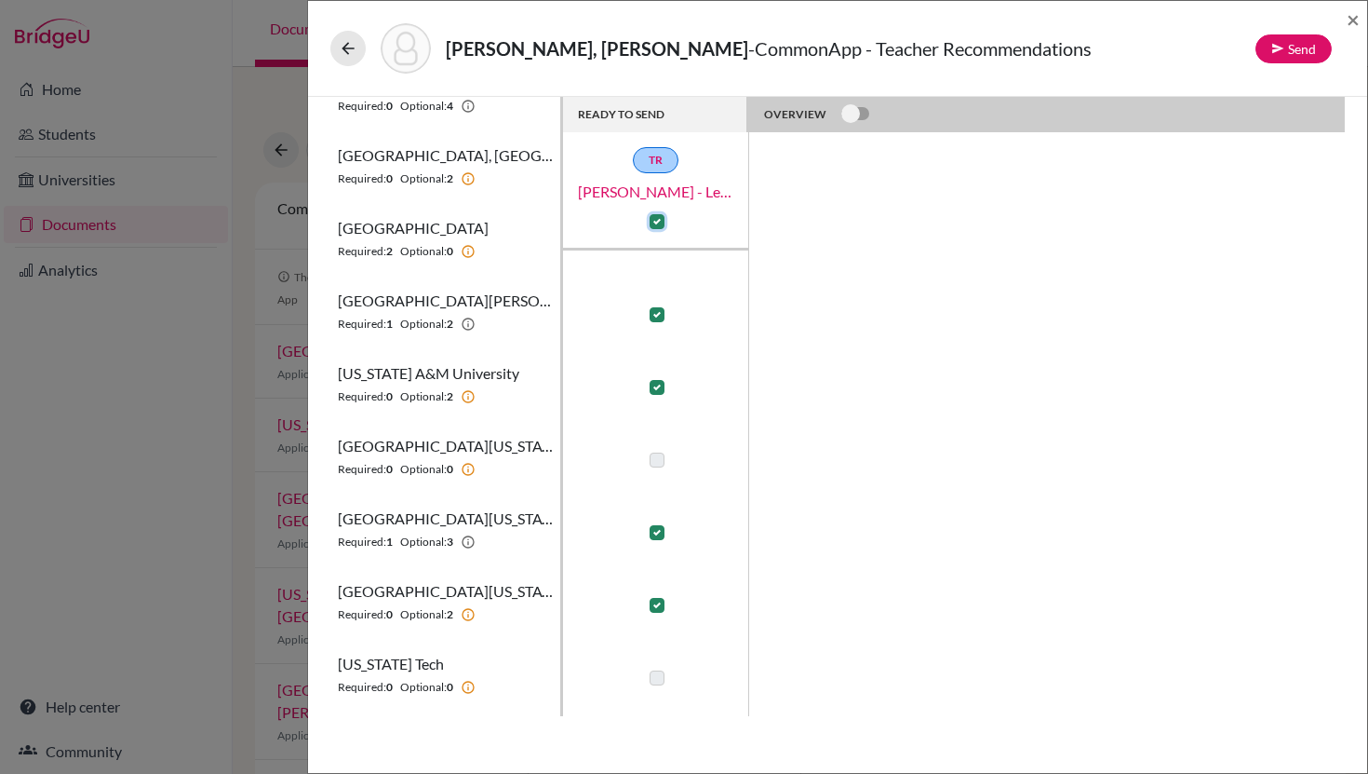
scroll to position [406, 0]
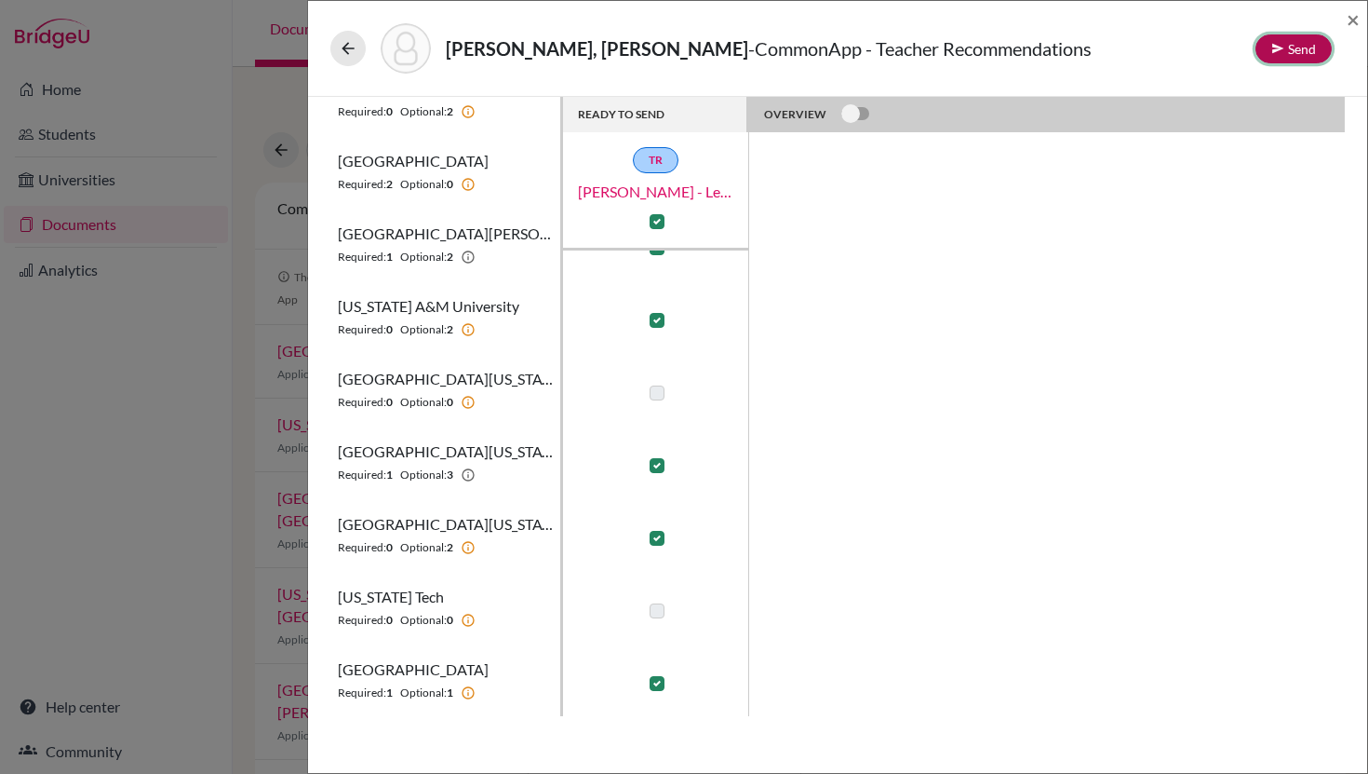
click at [1299, 49] on button "Send" at bounding box center [1294, 48] width 76 height 29
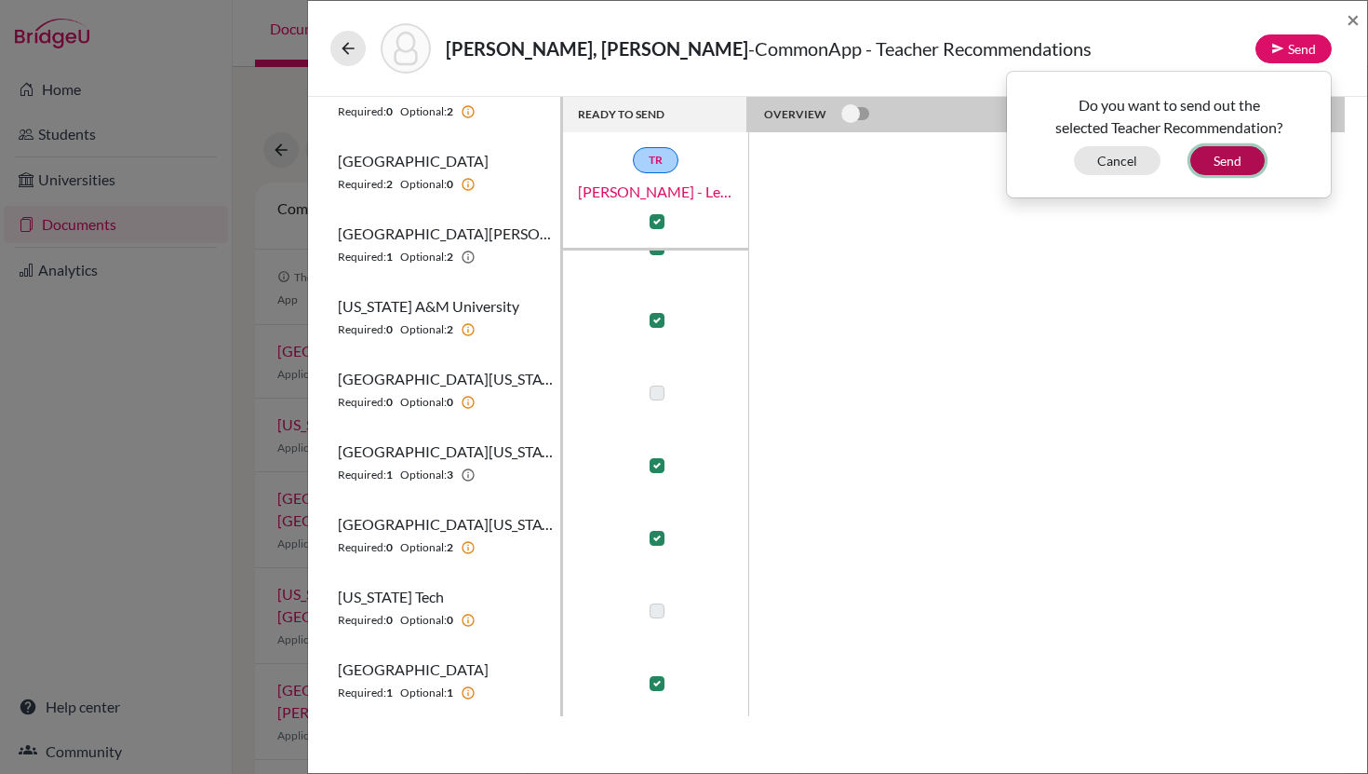
click at [1243, 164] on button "Send" at bounding box center [1228, 160] width 74 height 29
checkbox input "false"
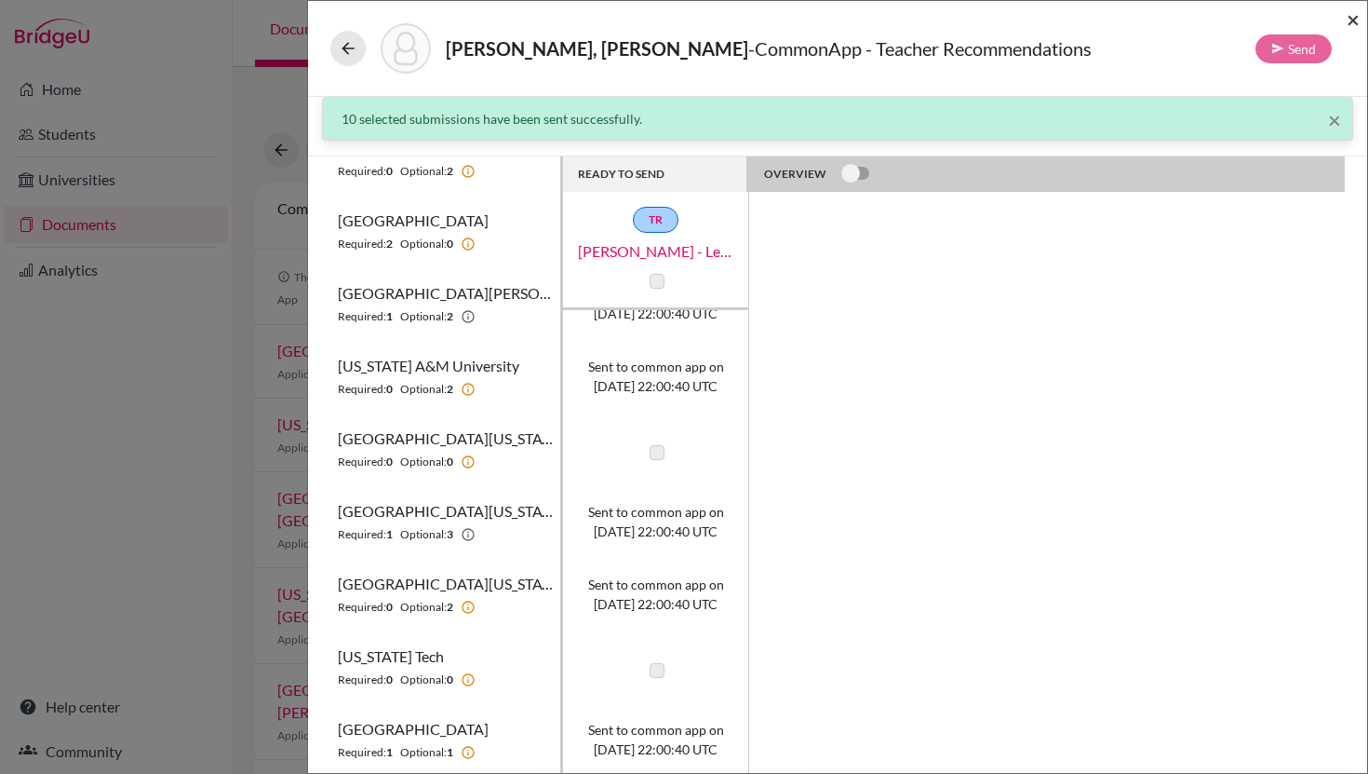
click at [1355, 19] on span "×" at bounding box center [1353, 19] width 13 height 27
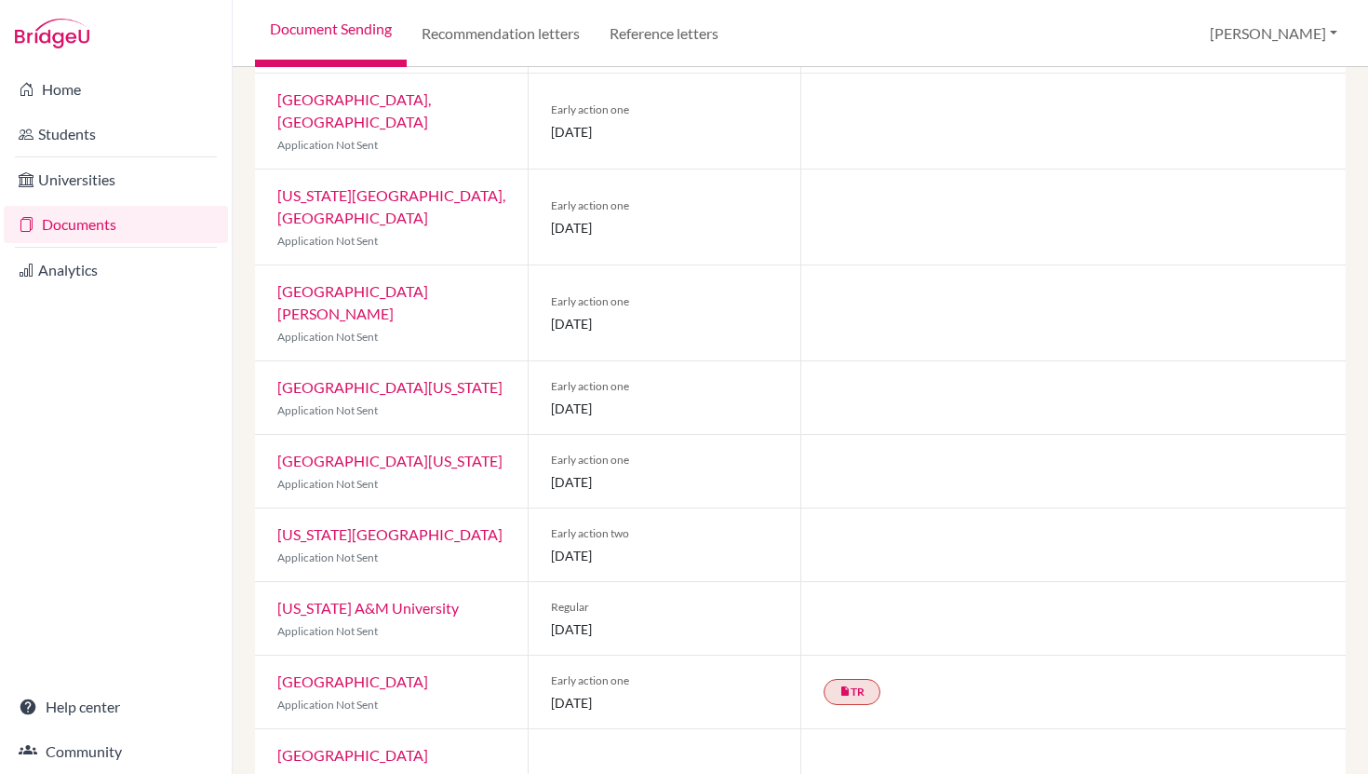
scroll to position [500, 0]
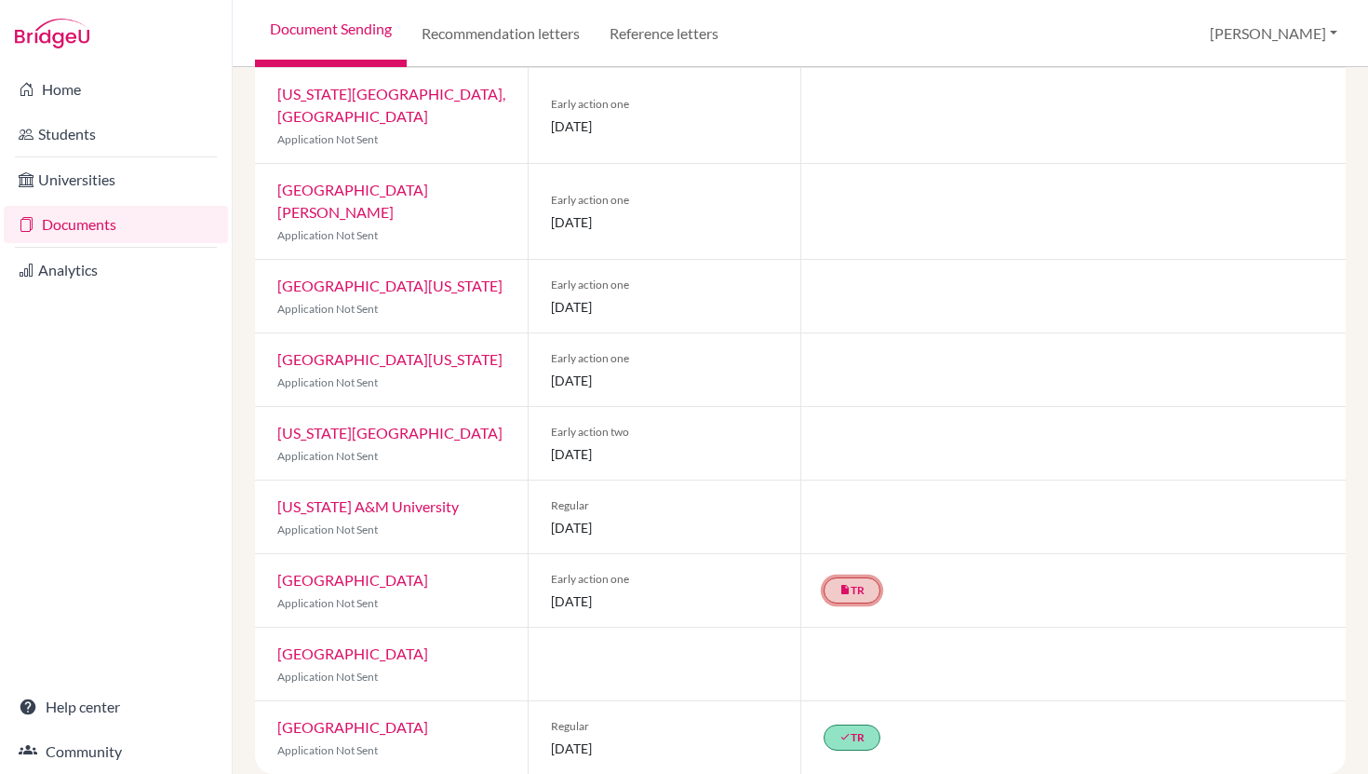
click at [852, 577] on link "insert_drive_file TR" at bounding box center [852, 590] width 57 height 26
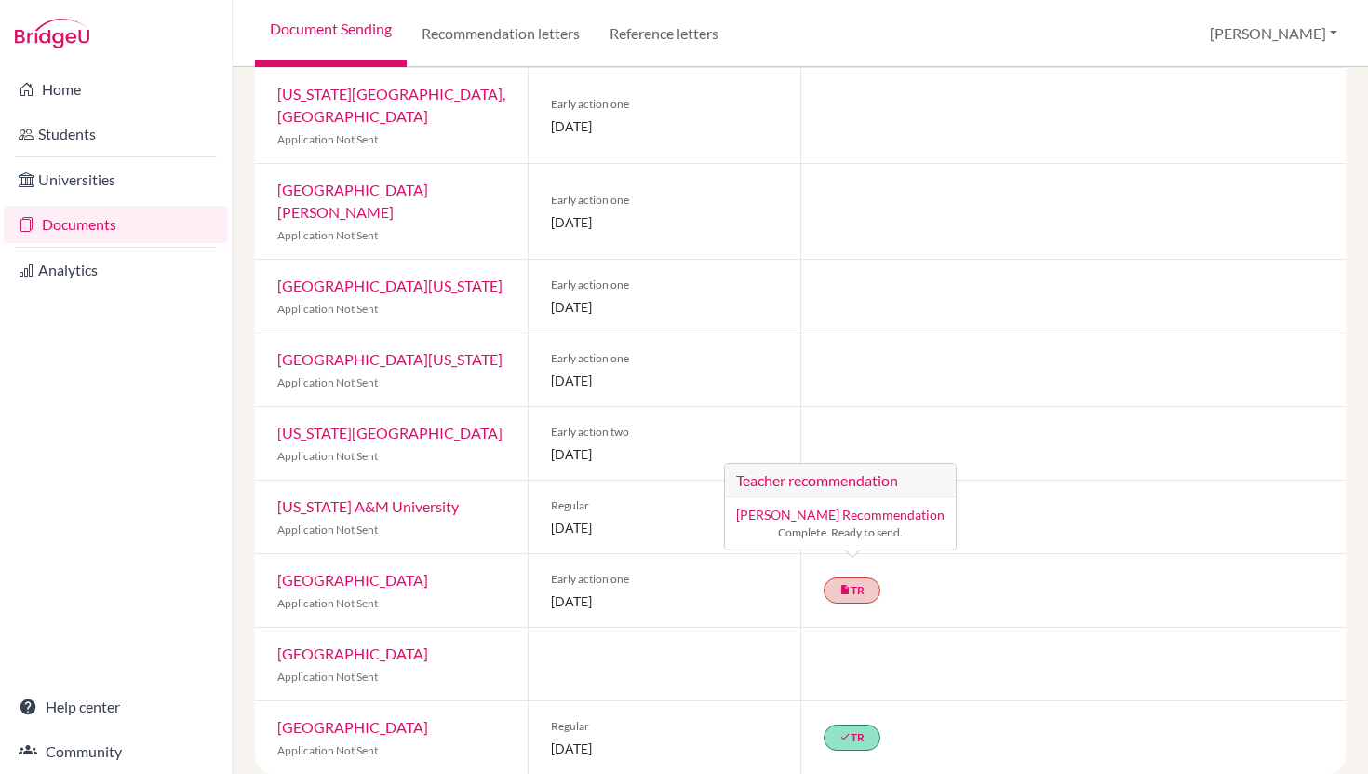
click at [848, 506] on link "[PERSON_NAME] Recommendation" at bounding box center [840, 514] width 209 height 16
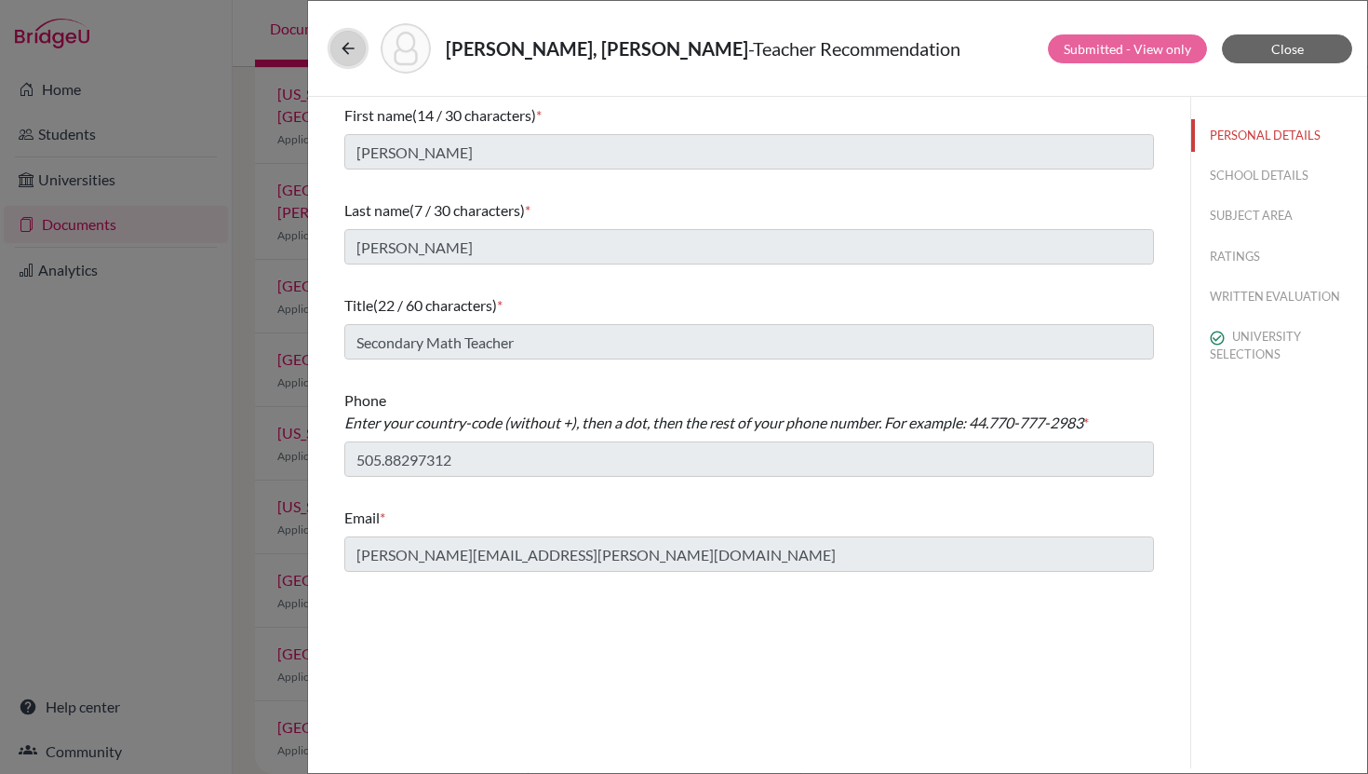
click at [345, 47] on icon at bounding box center [348, 48] width 19 height 19
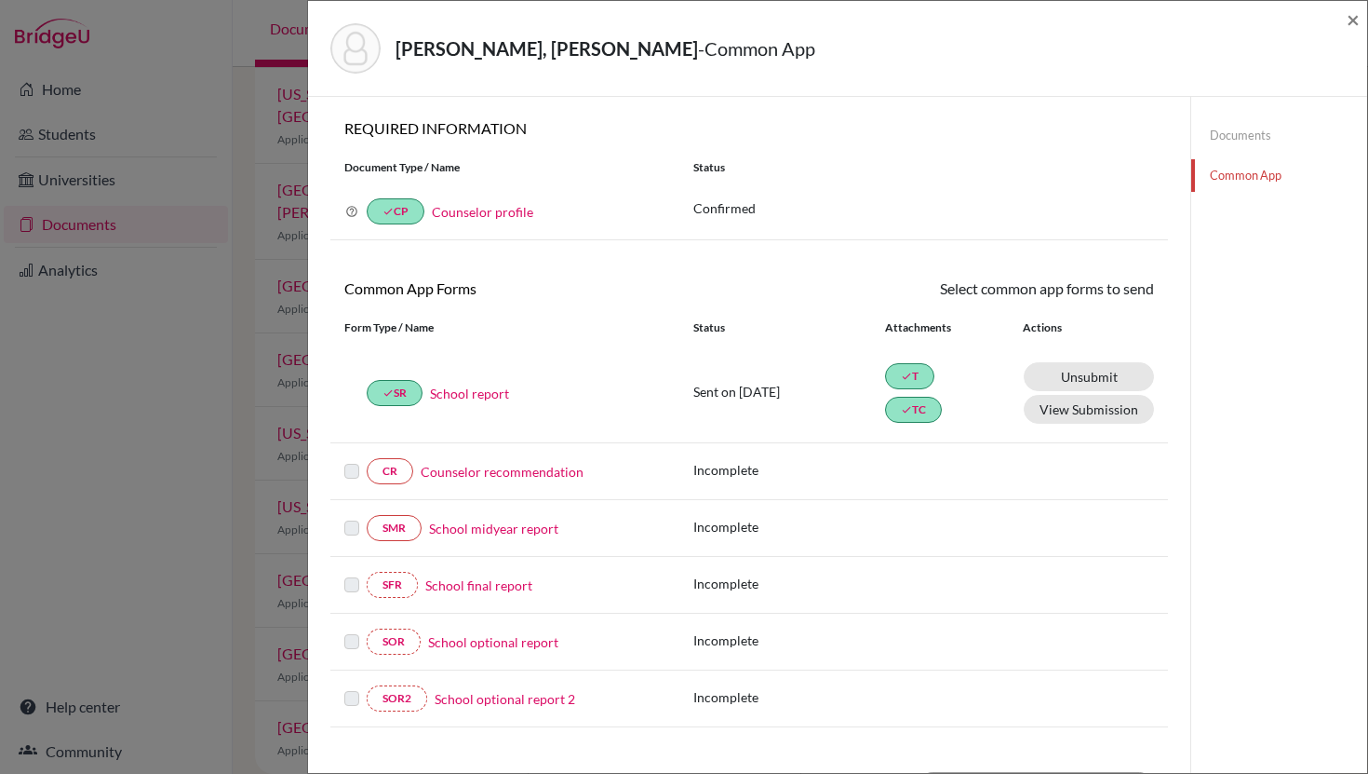
click at [493, 478] on link "Counselor recommendation" at bounding box center [502, 472] width 163 height 20
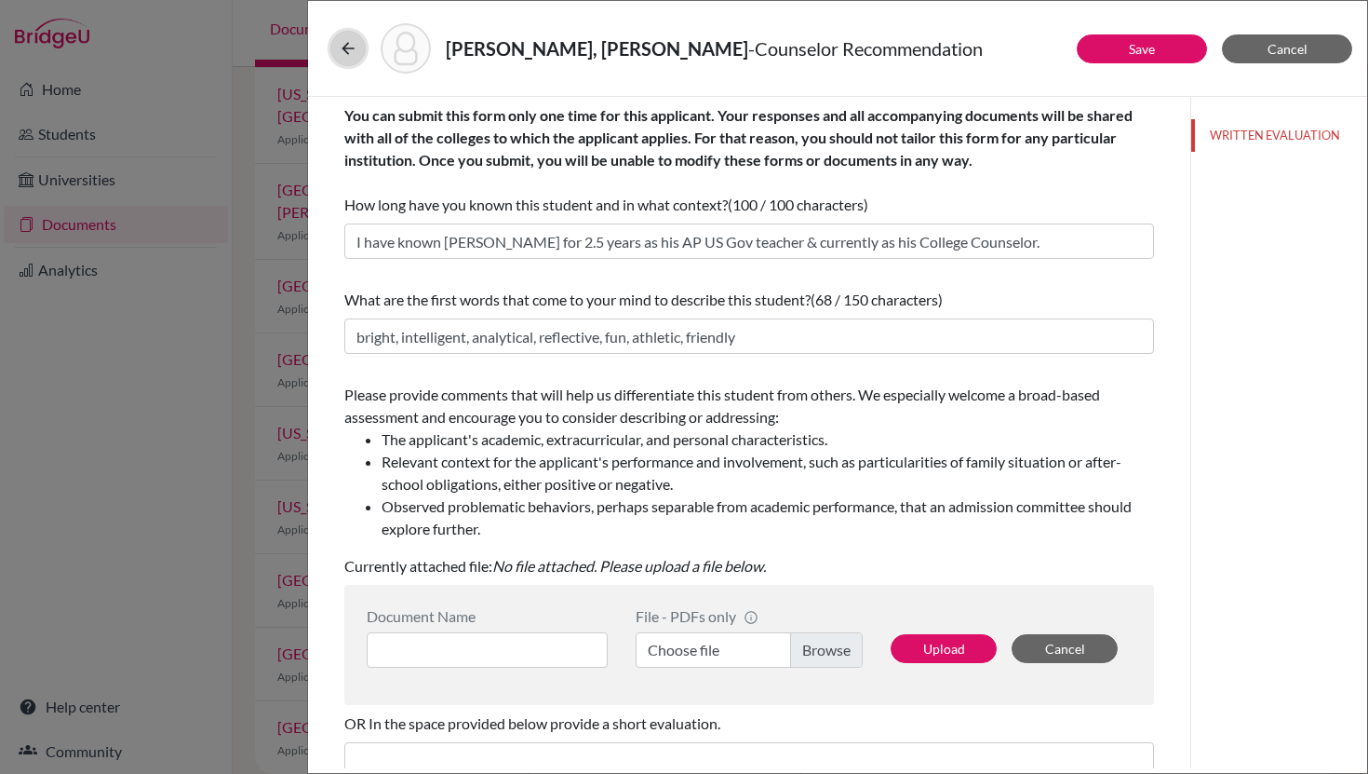
click at [346, 54] on icon at bounding box center [348, 48] width 19 height 19
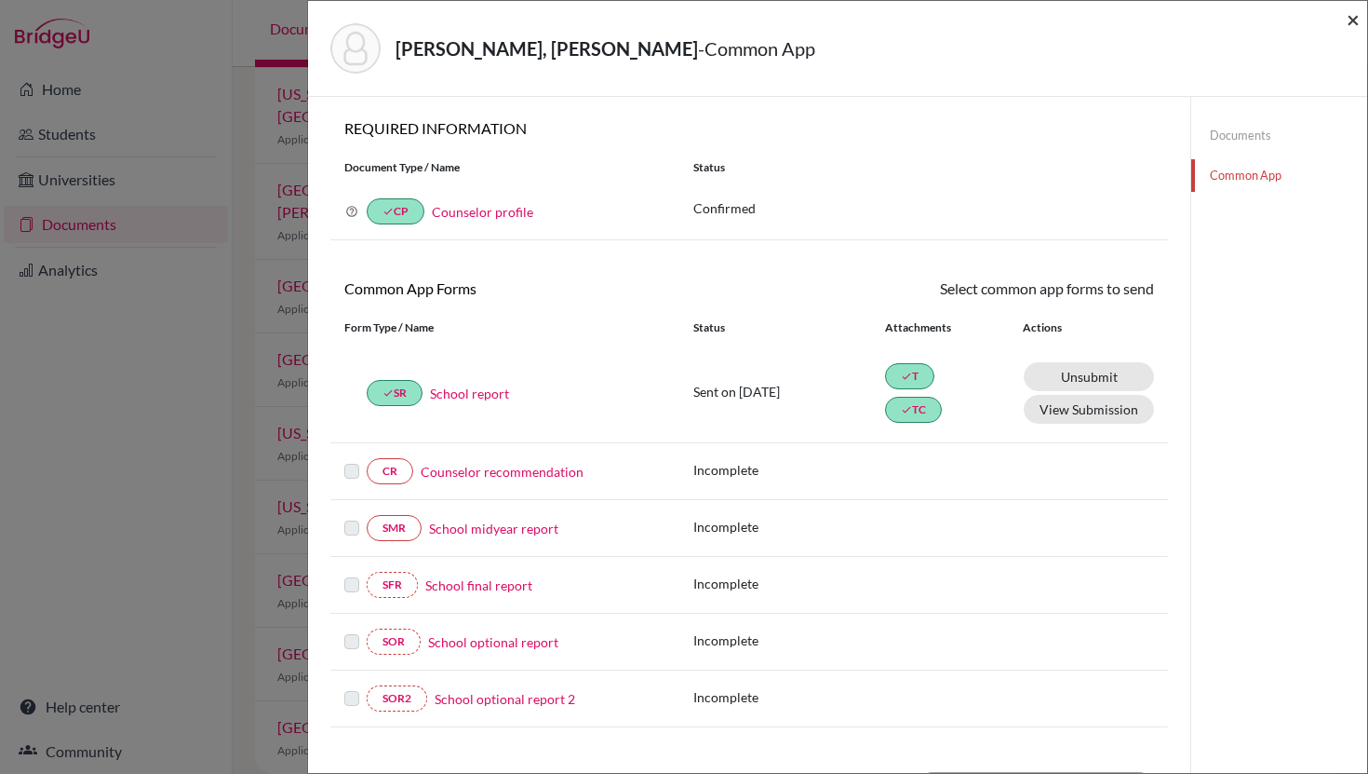
click at [1351, 20] on span "×" at bounding box center [1353, 19] width 13 height 27
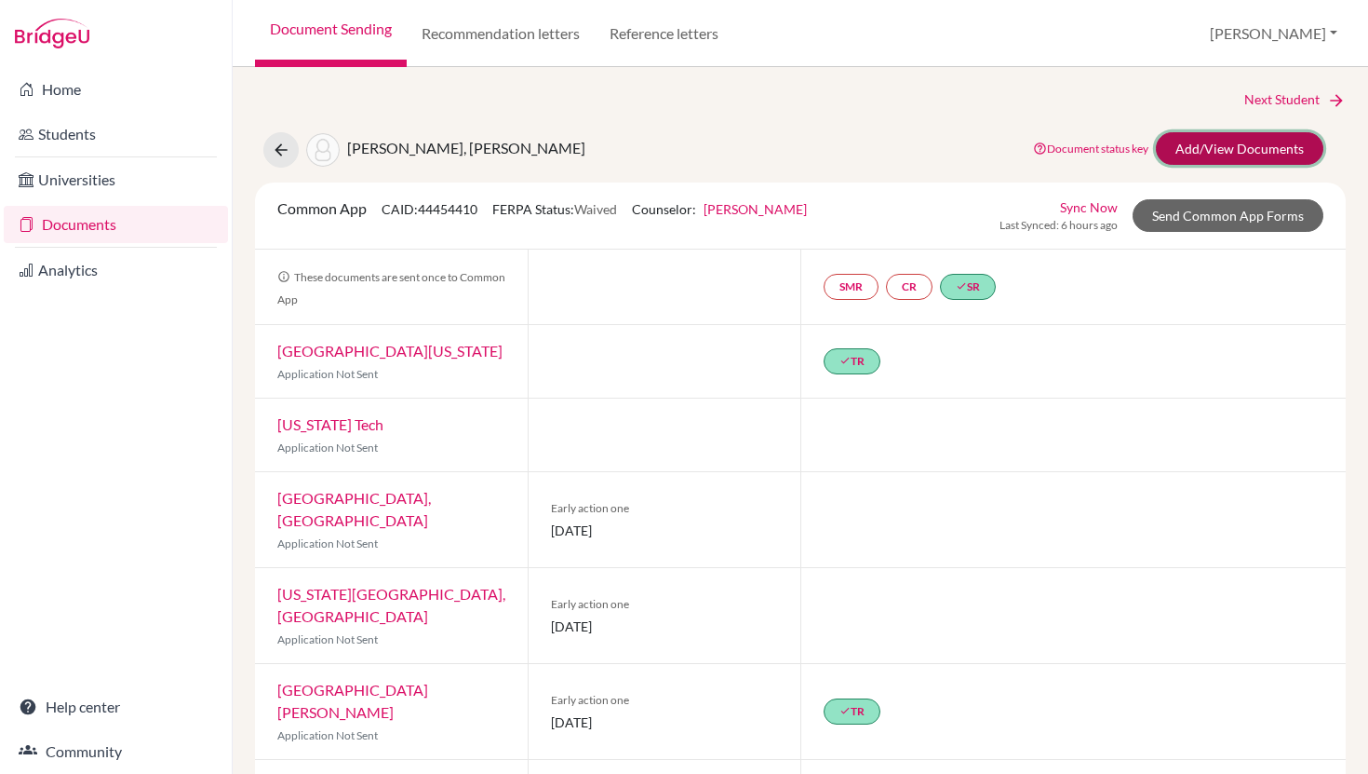
click at [1206, 157] on link "Add/View Documents" at bounding box center [1240, 148] width 168 height 33
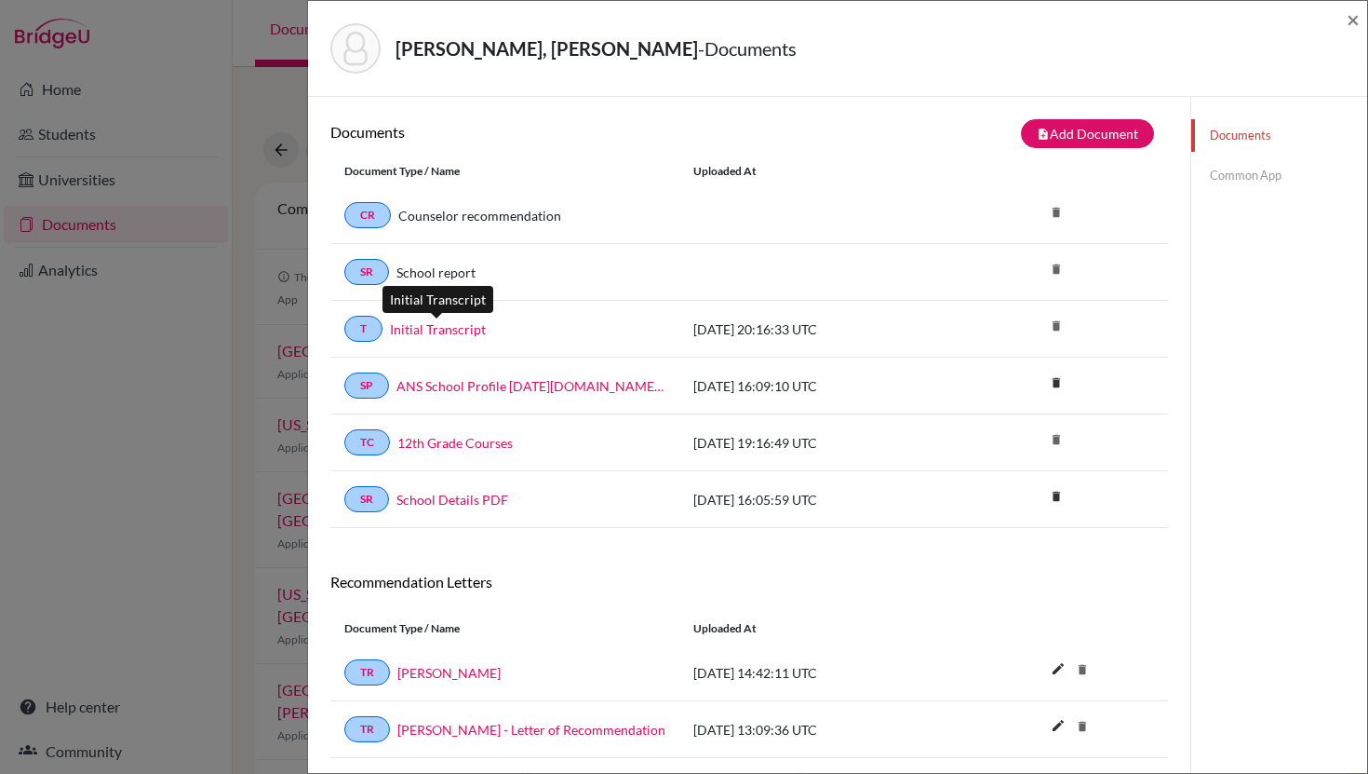
click at [434, 331] on link "Initial Transcript" at bounding box center [438, 329] width 96 height 20
